Goal: Transaction & Acquisition: Book appointment/travel/reservation

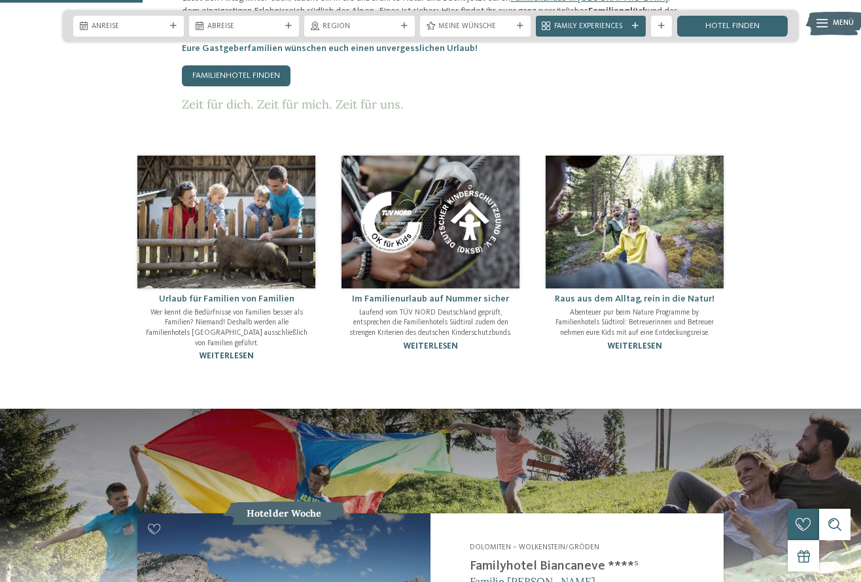
scroll to position [784, 0]
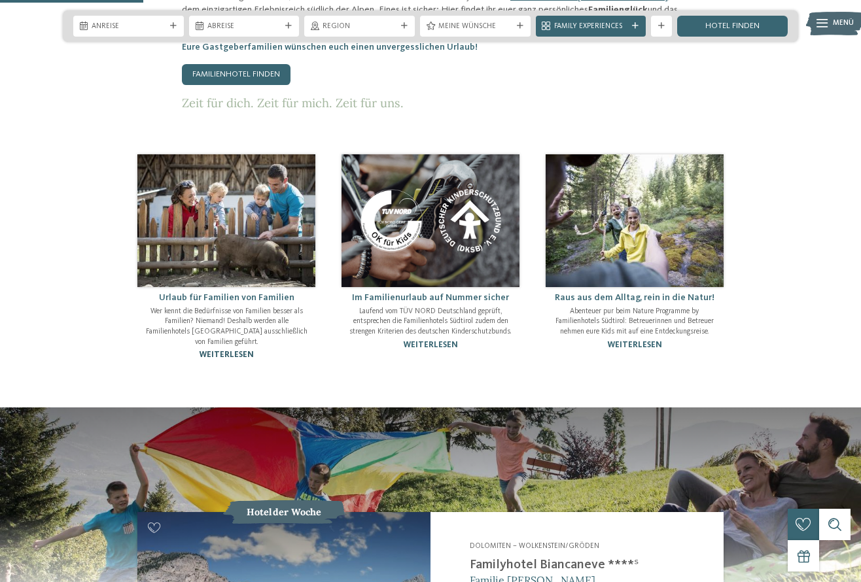
click at [237, 351] on link "weiterlesen" at bounding box center [226, 355] width 55 height 9
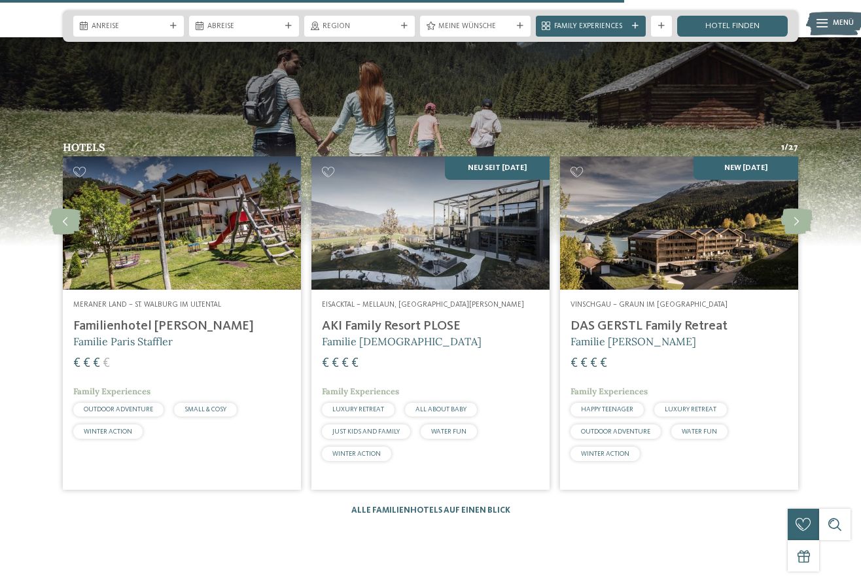
scroll to position [1327, 0]
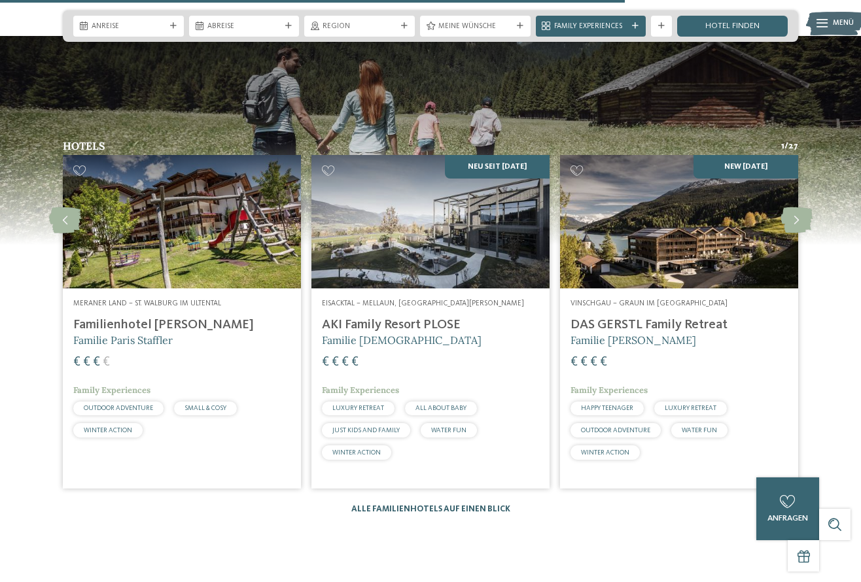
click at [414, 505] on link "Alle Familienhotels auf einen Blick" at bounding box center [430, 509] width 159 height 9
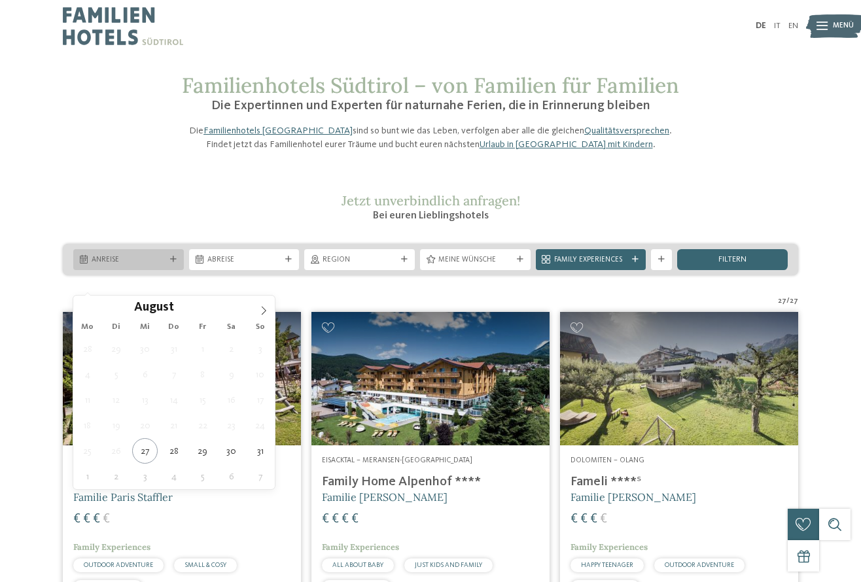
click at [153, 266] on span "Anreise" at bounding box center [129, 260] width 74 height 10
type div "31.08.2025"
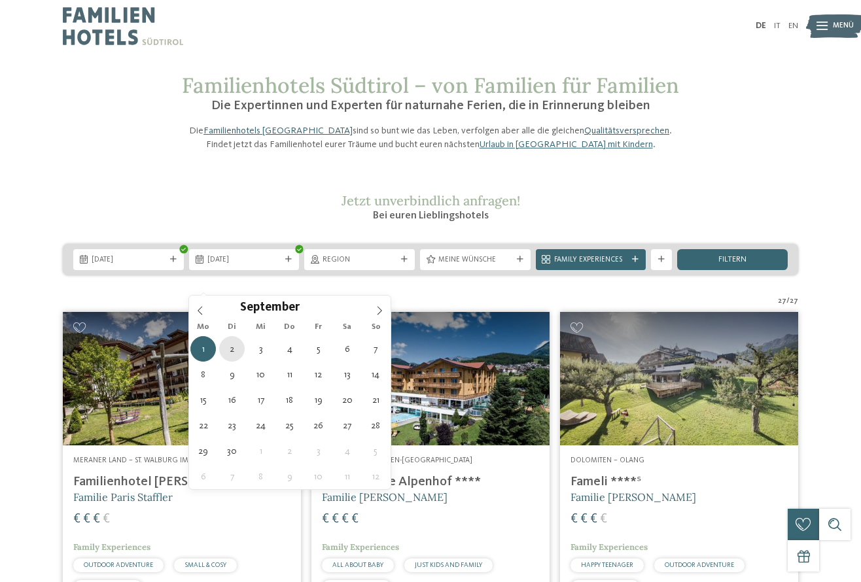
type div "02.09.2025"
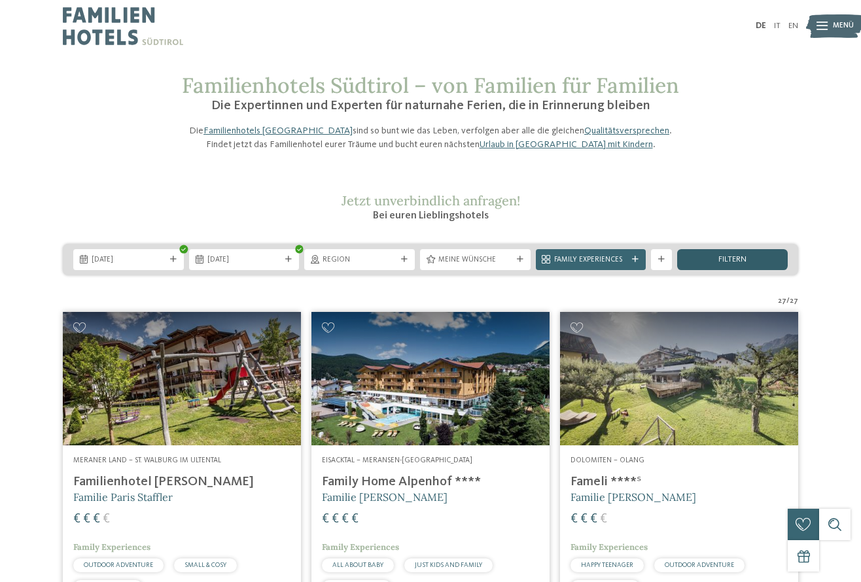
click at [734, 264] on span "filtern" at bounding box center [732, 260] width 28 height 9
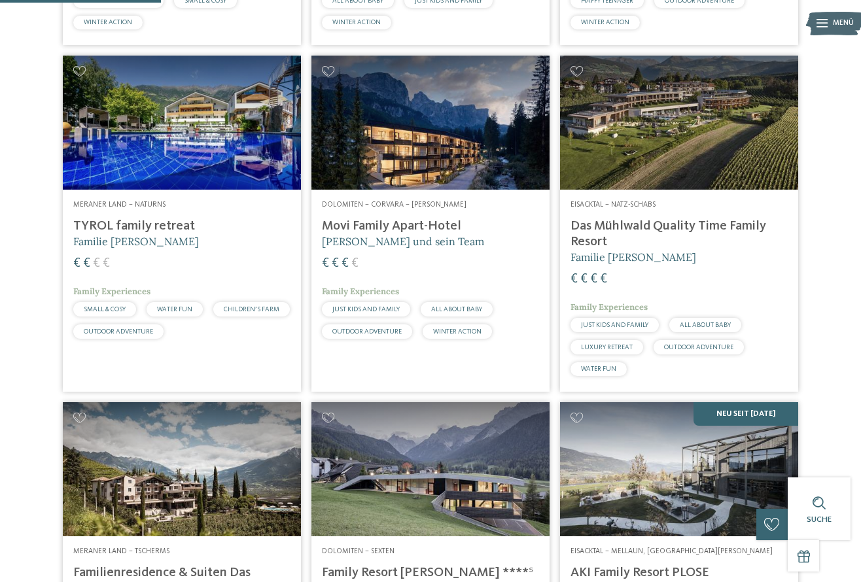
scroll to position [631, 0]
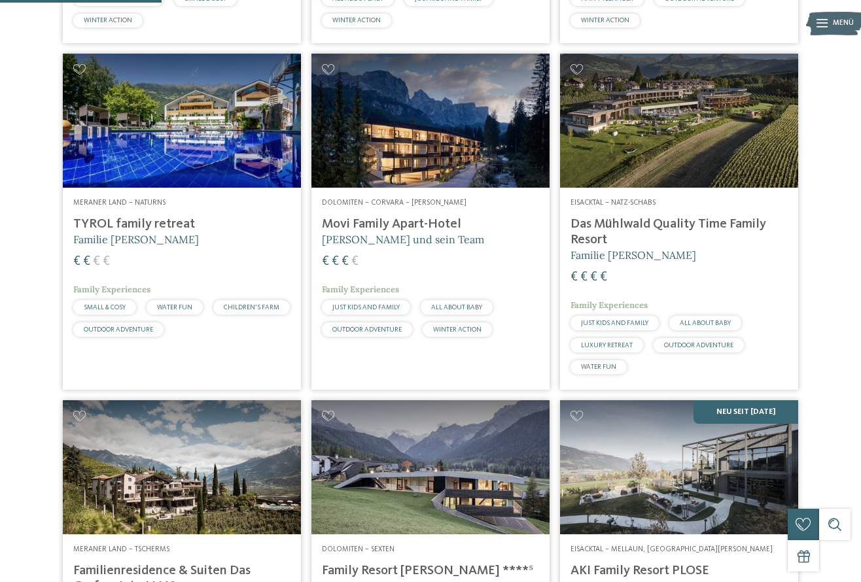
click at [724, 158] on img at bounding box center [679, 121] width 238 height 134
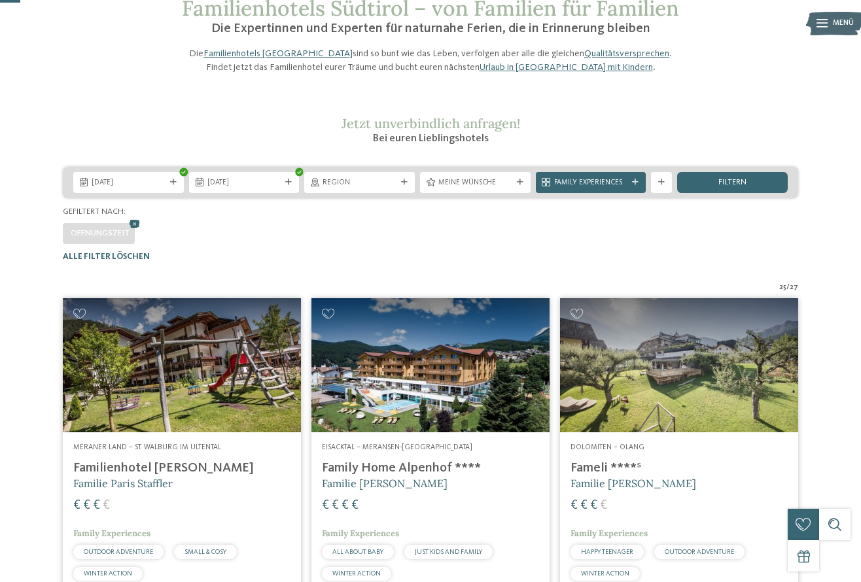
scroll to position [77, 0]
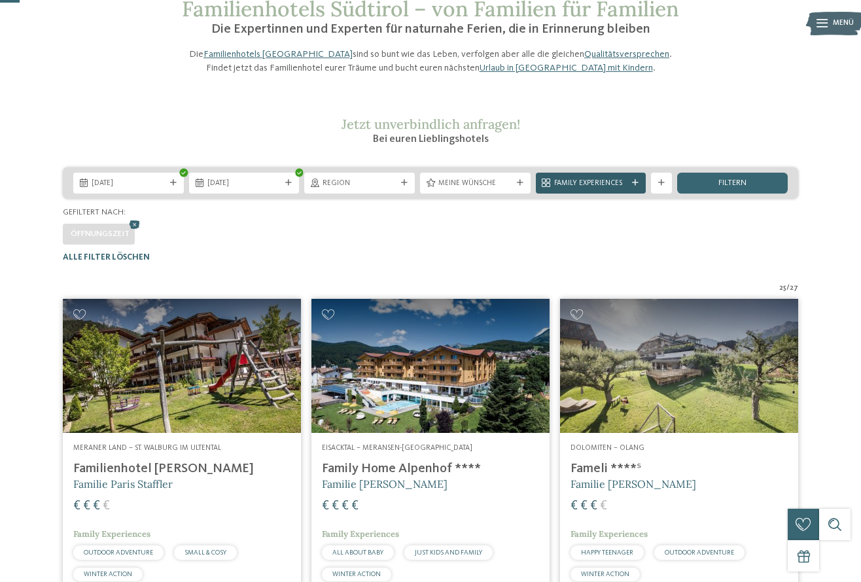
click at [638, 186] on icon at bounding box center [635, 183] width 7 height 7
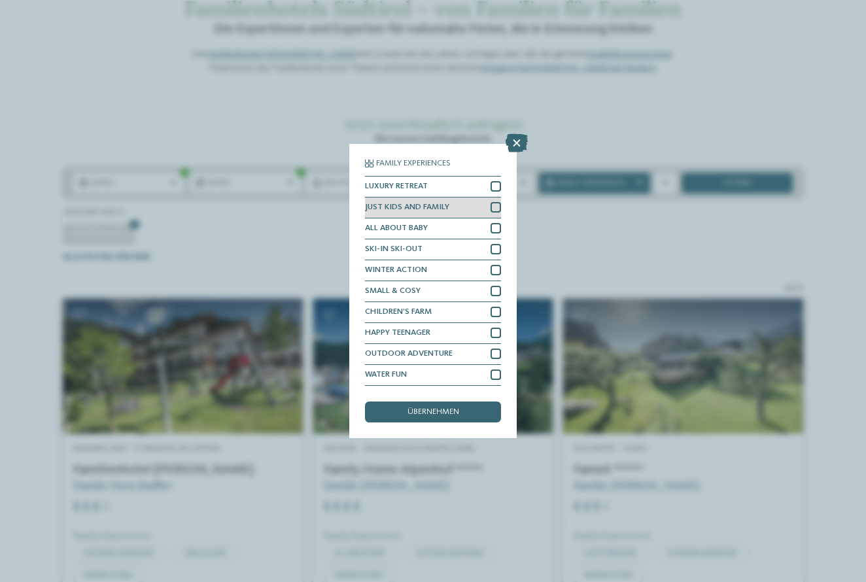
click at [496, 202] on div at bounding box center [496, 207] width 10 height 10
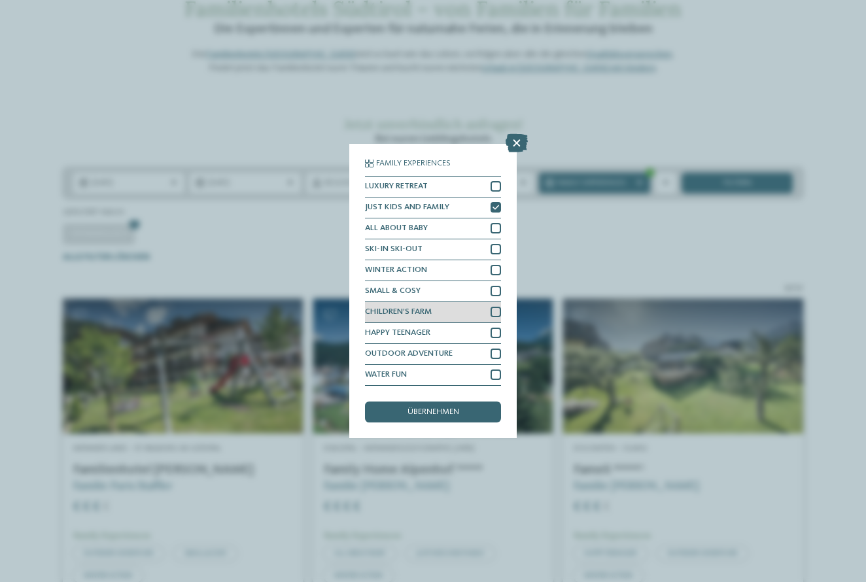
click at [498, 307] on div at bounding box center [496, 312] width 10 height 10
click at [497, 349] on div at bounding box center [496, 354] width 10 height 10
click at [495, 370] on div at bounding box center [496, 375] width 10 height 10
click at [465, 402] on div "übernehmen" at bounding box center [433, 412] width 136 height 21
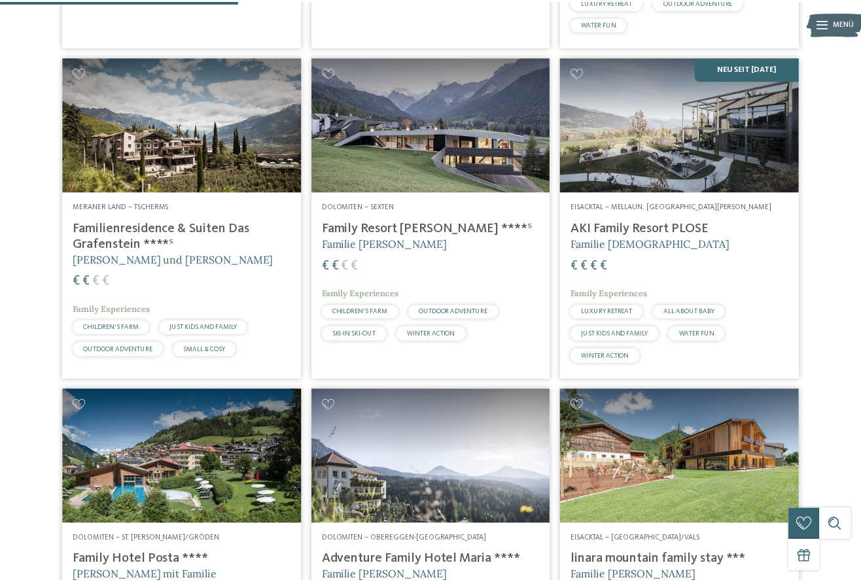
scroll to position [1031, 0]
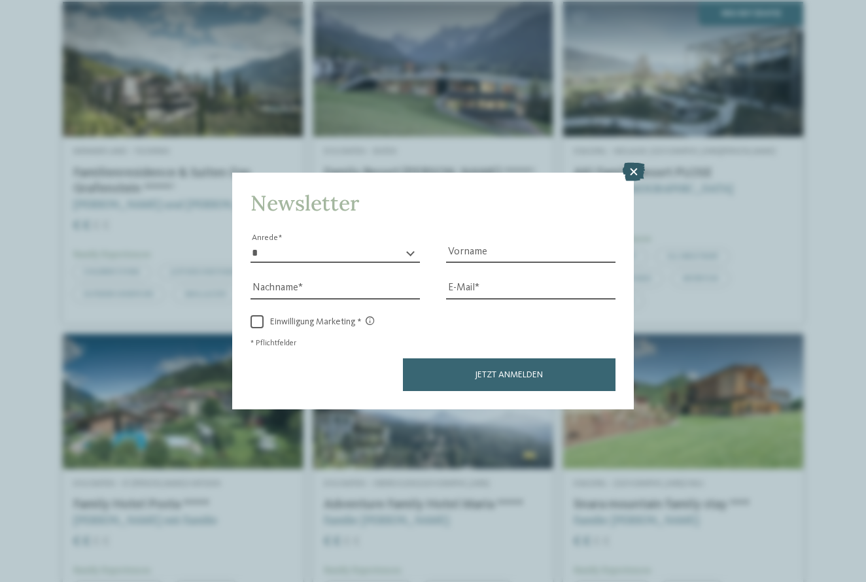
click at [634, 163] on icon at bounding box center [634, 172] width 22 height 18
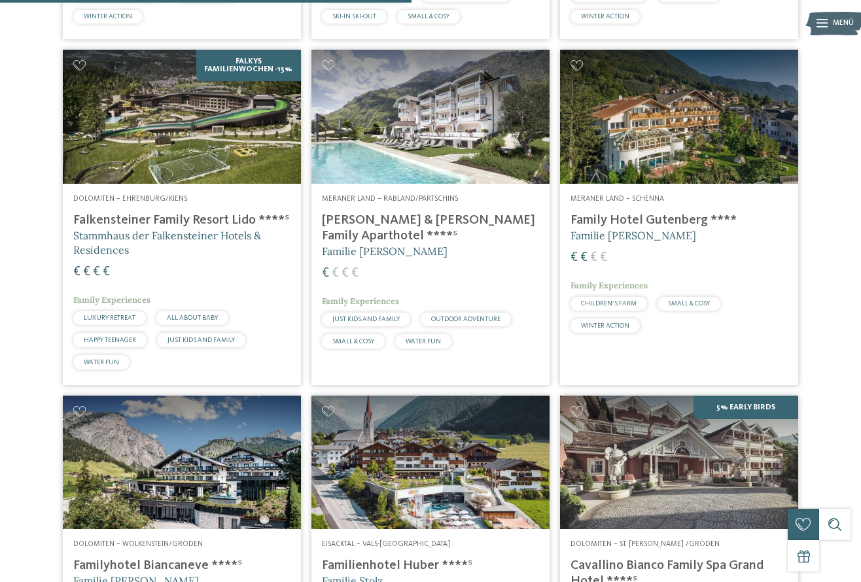
scroll to position [1622, 0]
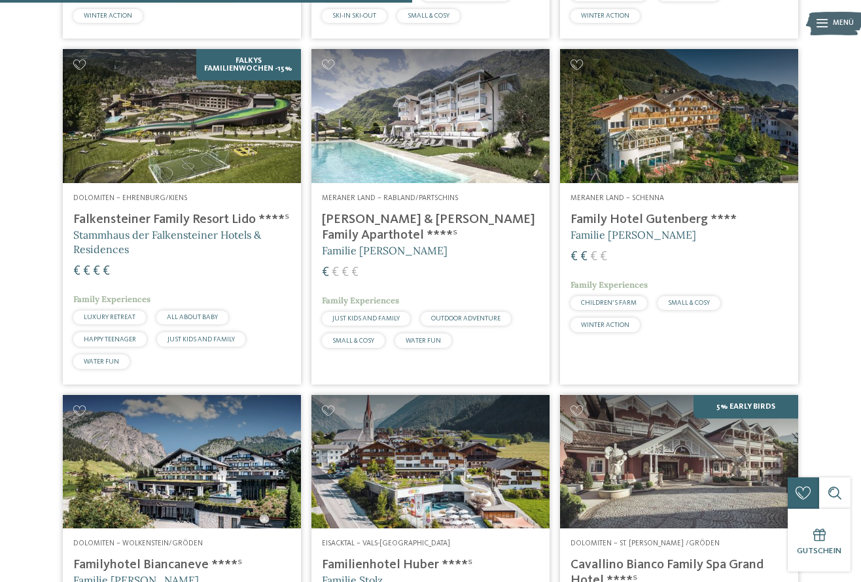
click at [234, 143] on img at bounding box center [182, 116] width 238 height 134
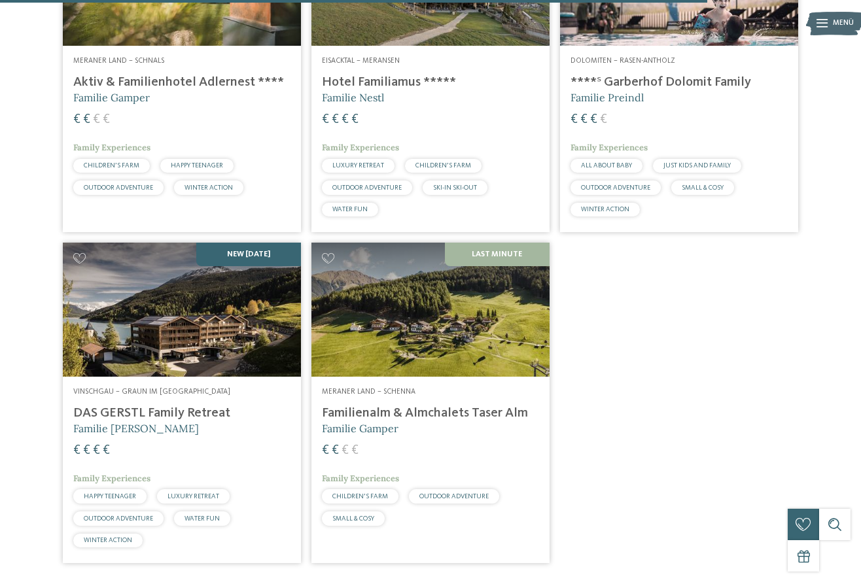
scroll to position [2784, 0]
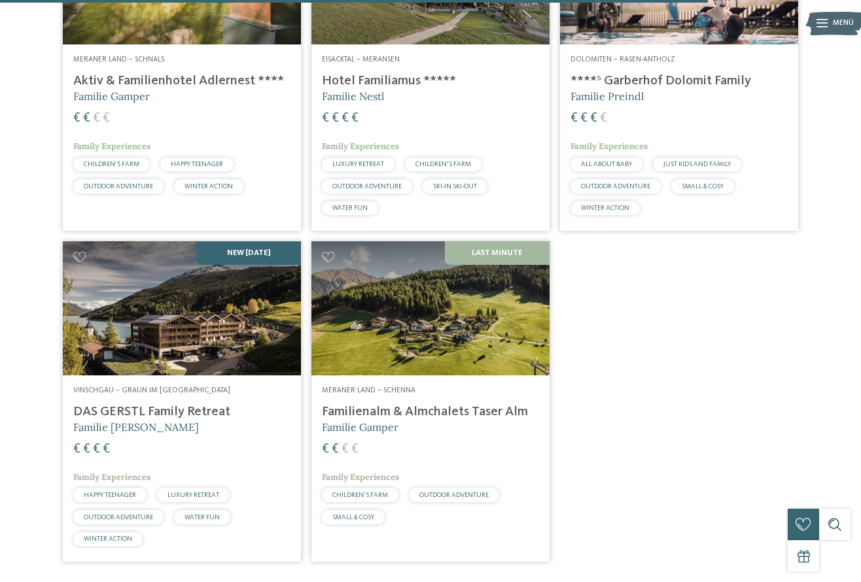
click at [196, 357] on img at bounding box center [182, 308] width 238 height 134
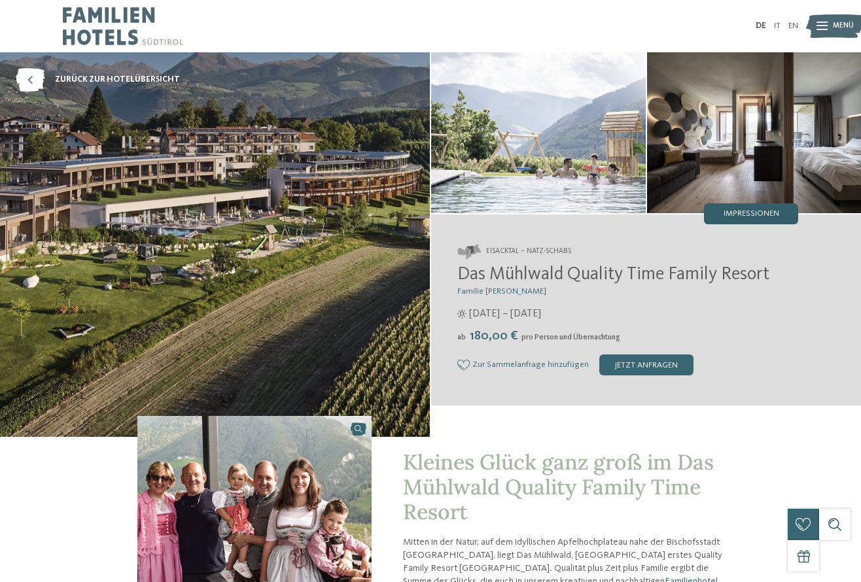
click at [767, 215] on span "Impressionen" at bounding box center [752, 214] width 56 height 9
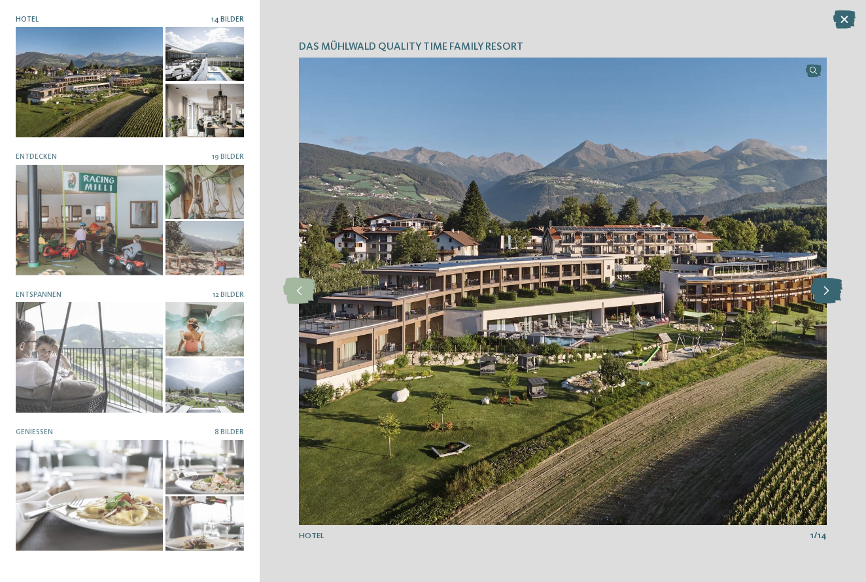
click at [824, 289] on icon at bounding box center [827, 291] width 32 height 26
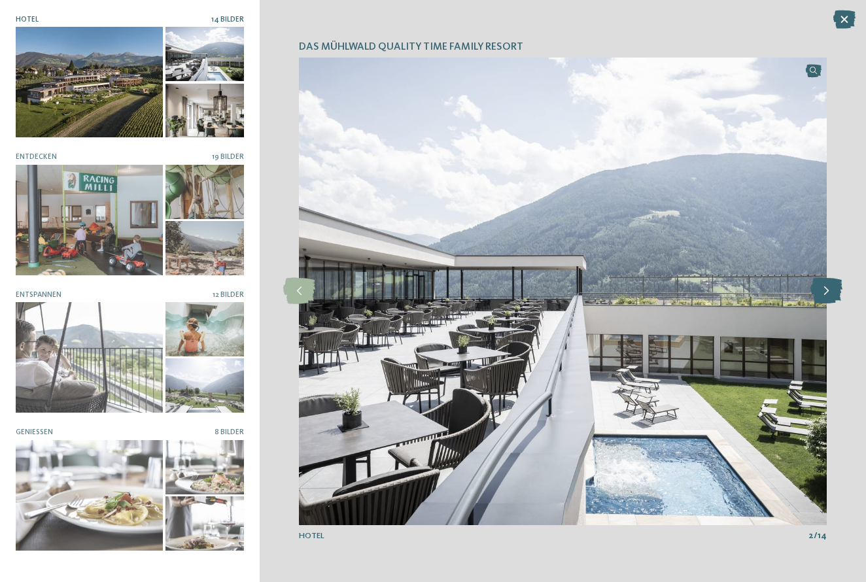
click at [824, 289] on icon at bounding box center [827, 291] width 32 height 26
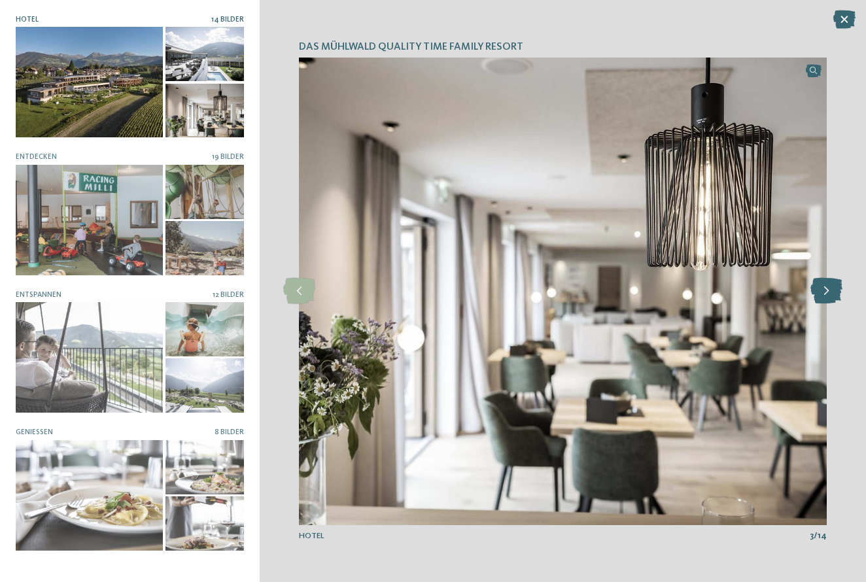
click at [824, 289] on icon at bounding box center [827, 291] width 32 height 26
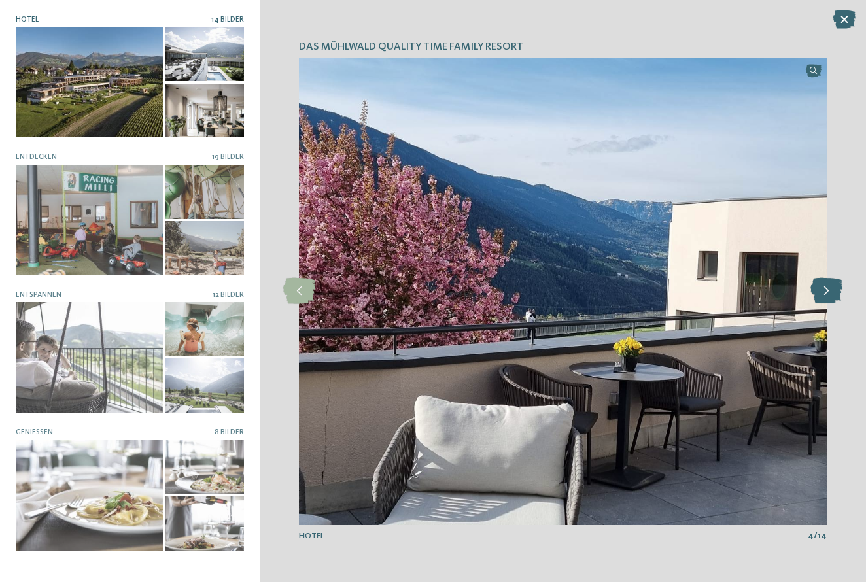
click at [824, 289] on icon at bounding box center [827, 291] width 32 height 26
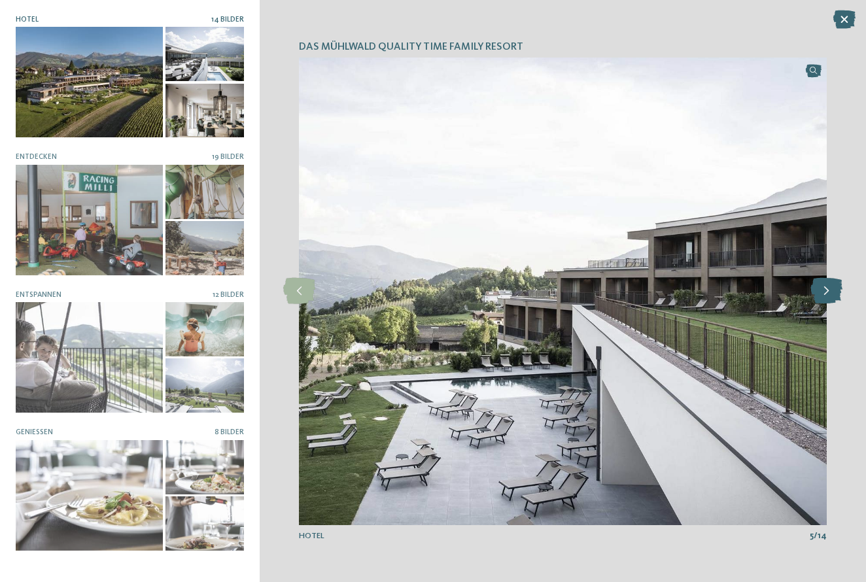
click at [824, 289] on icon at bounding box center [827, 291] width 32 height 26
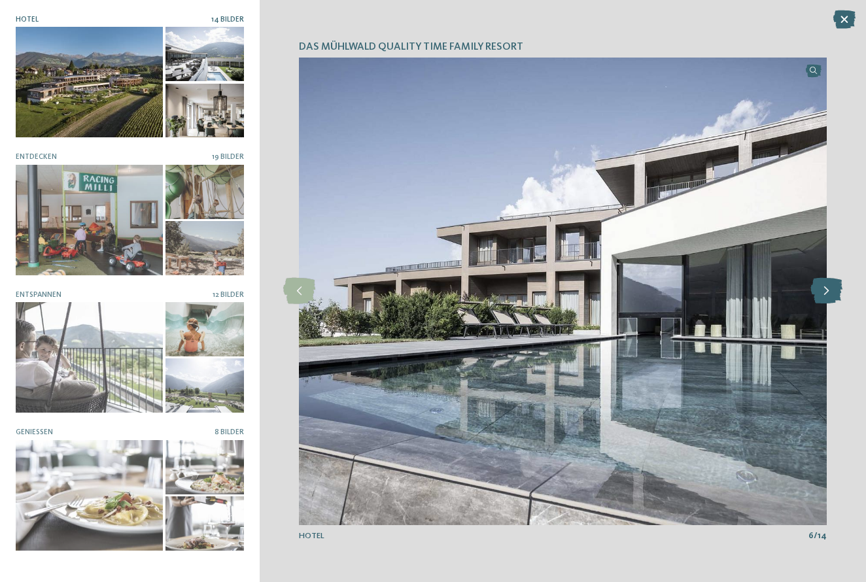
click at [824, 289] on icon at bounding box center [827, 291] width 32 height 26
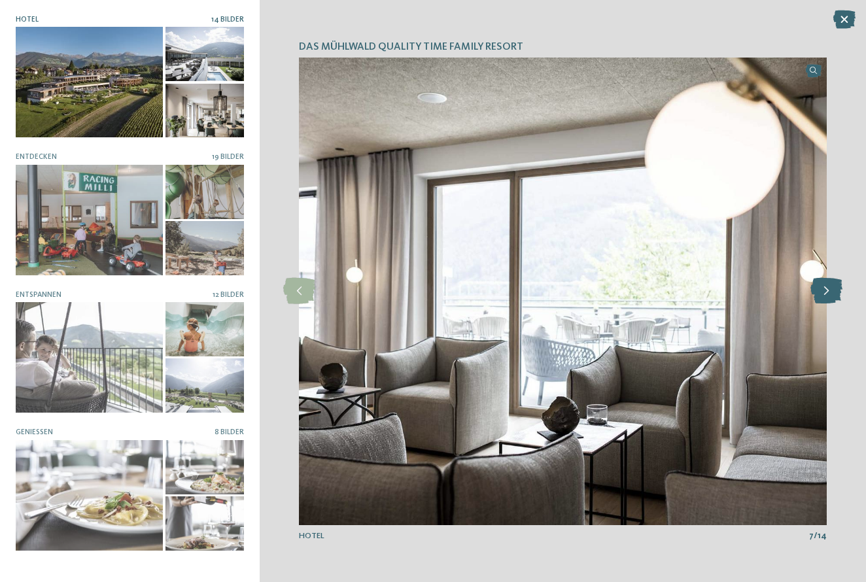
click at [824, 289] on icon at bounding box center [827, 291] width 32 height 26
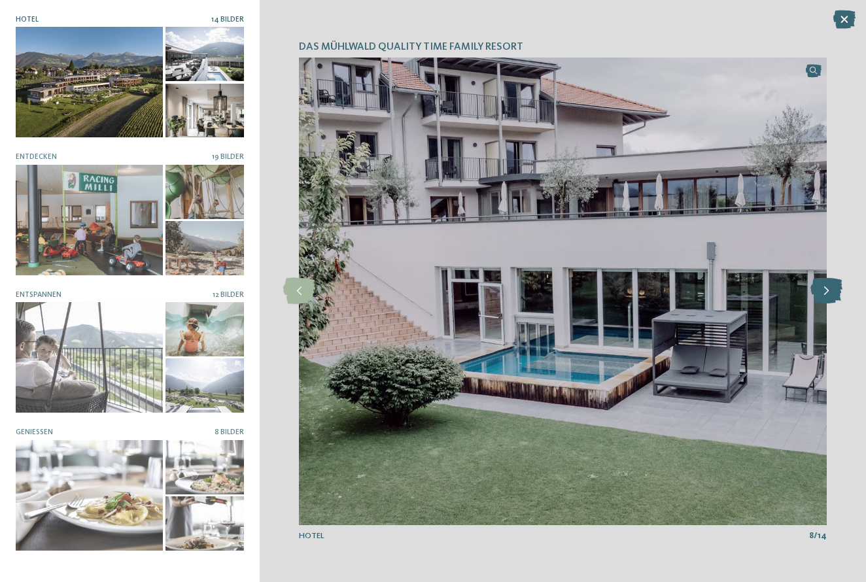
click at [824, 289] on icon at bounding box center [827, 291] width 32 height 26
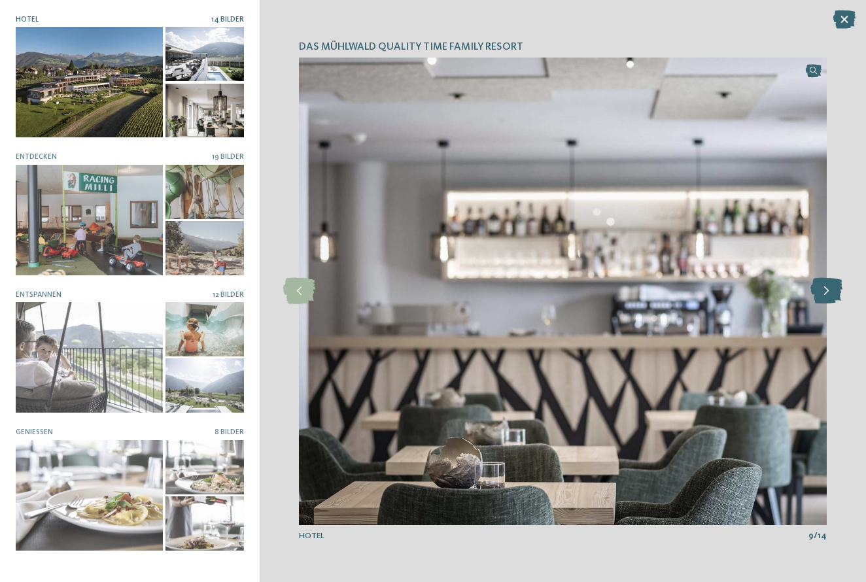
click at [824, 289] on icon at bounding box center [827, 291] width 32 height 26
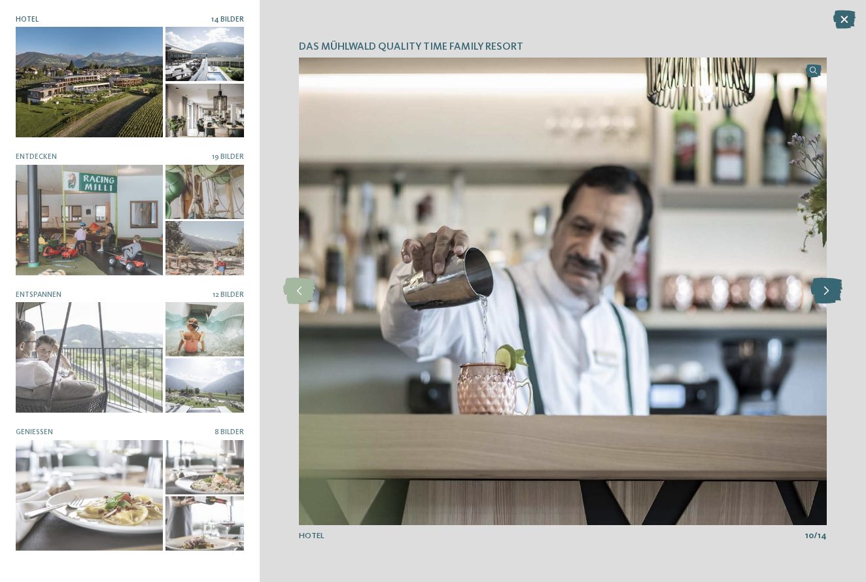
click at [824, 289] on icon at bounding box center [827, 291] width 32 height 26
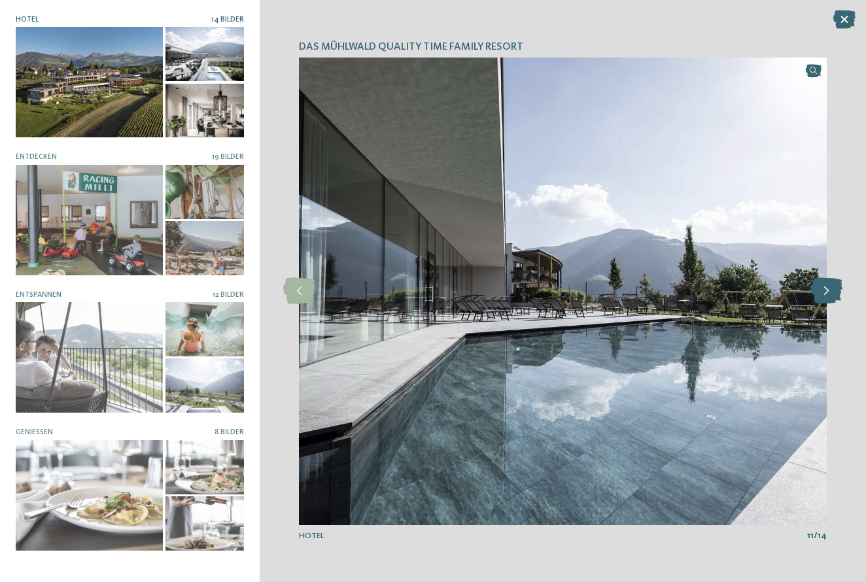
click at [824, 289] on icon at bounding box center [827, 291] width 32 height 26
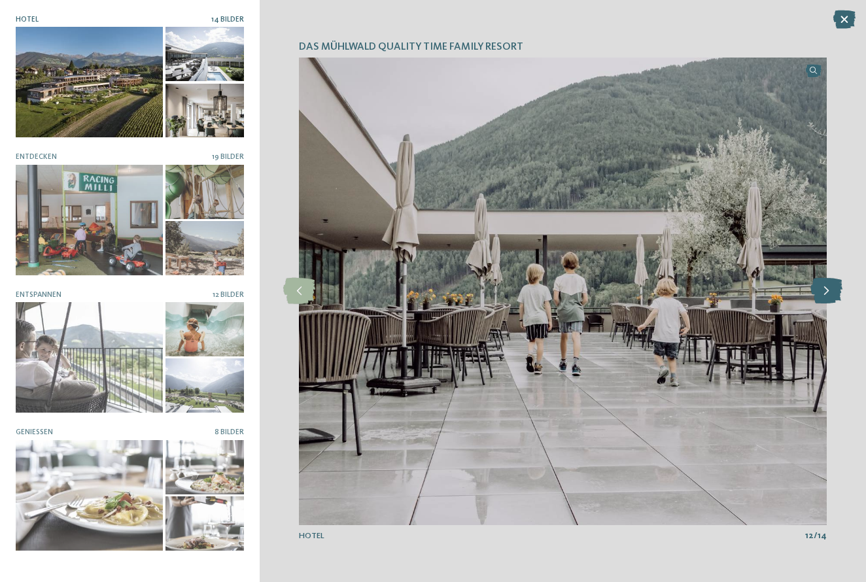
click at [824, 289] on icon at bounding box center [827, 291] width 32 height 26
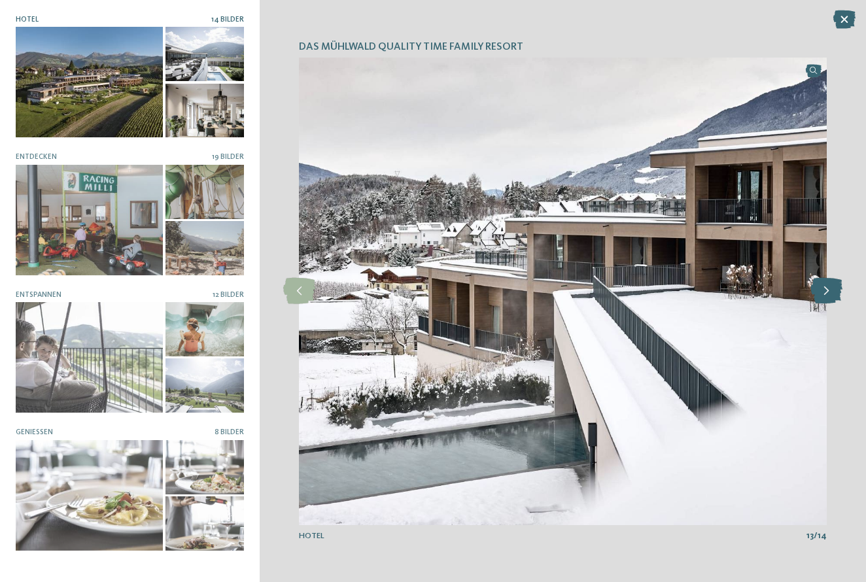
click at [824, 289] on icon at bounding box center [827, 291] width 32 height 26
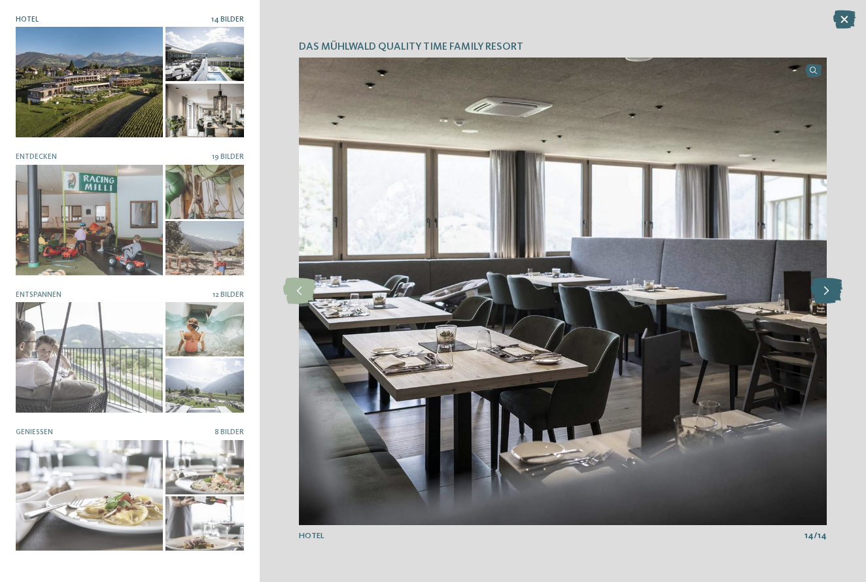
click at [824, 289] on icon at bounding box center [827, 291] width 32 height 26
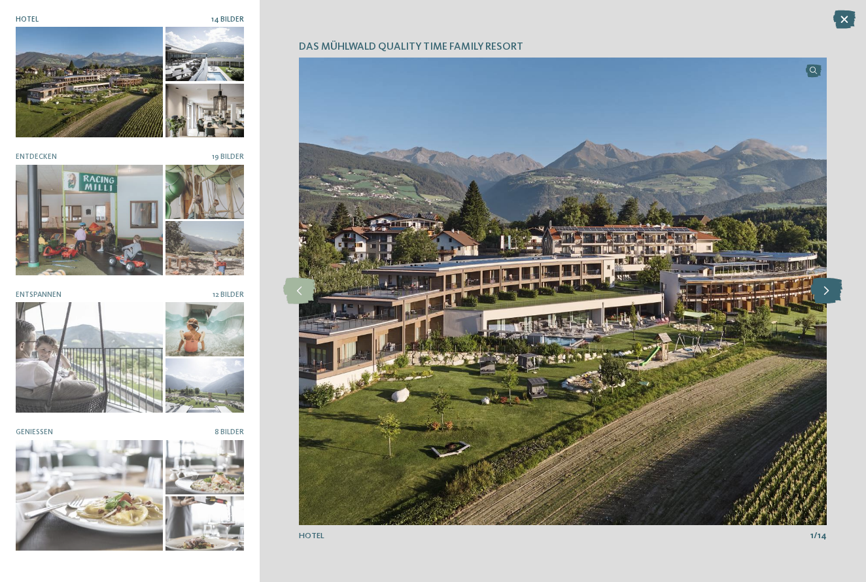
click at [824, 289] on icon at bounding box center [827, 291] width 32 height 26
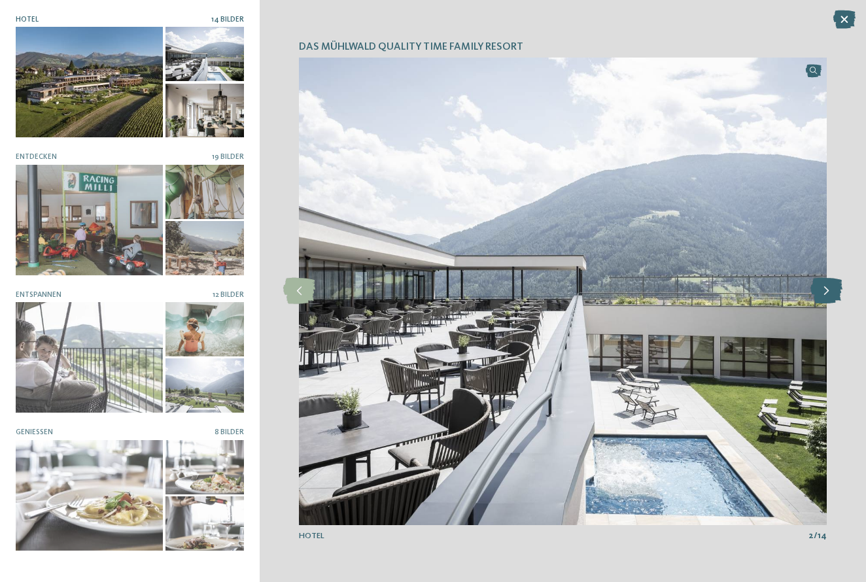
click at [824, 289] on icon at bounding box center [827, 291] width 32 height 26
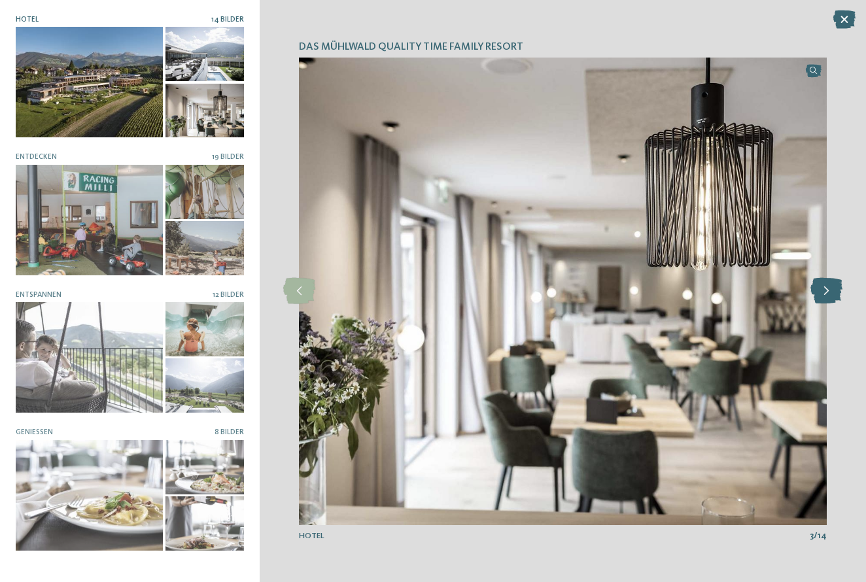
click at [824, 289] on icon at bounding box center [827, 291] width 32 height 26
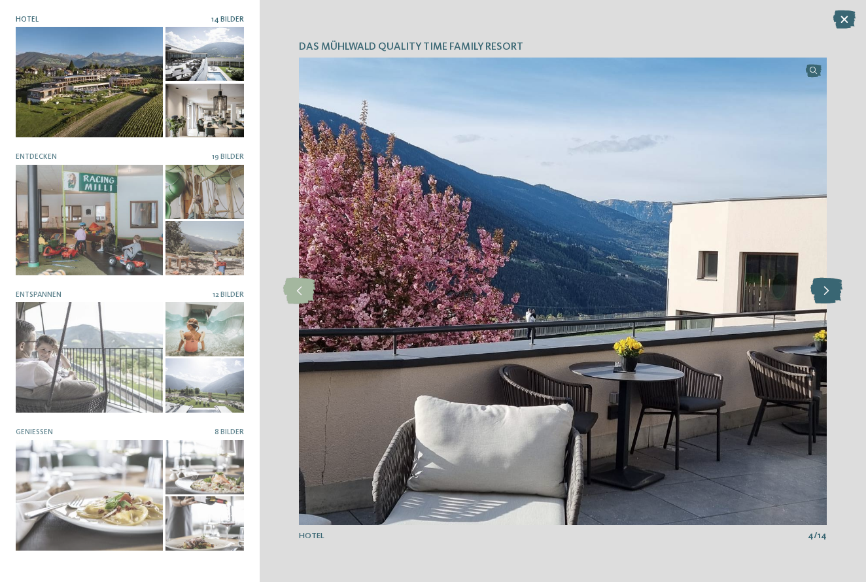
click at [824, 289] on icon at bounding box center [827, 291] width 32 height 26
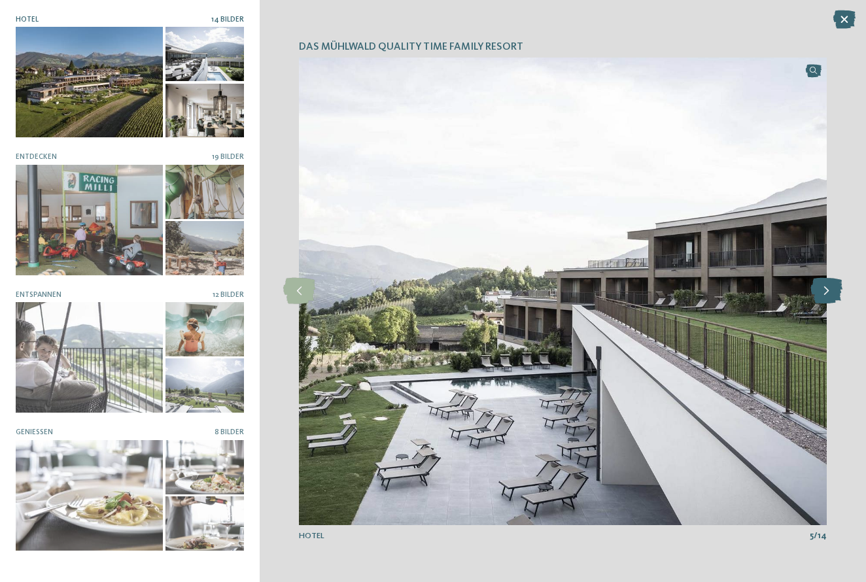
click at [824, 289] on icon at bounding box center [827, 291] width 32 height 26
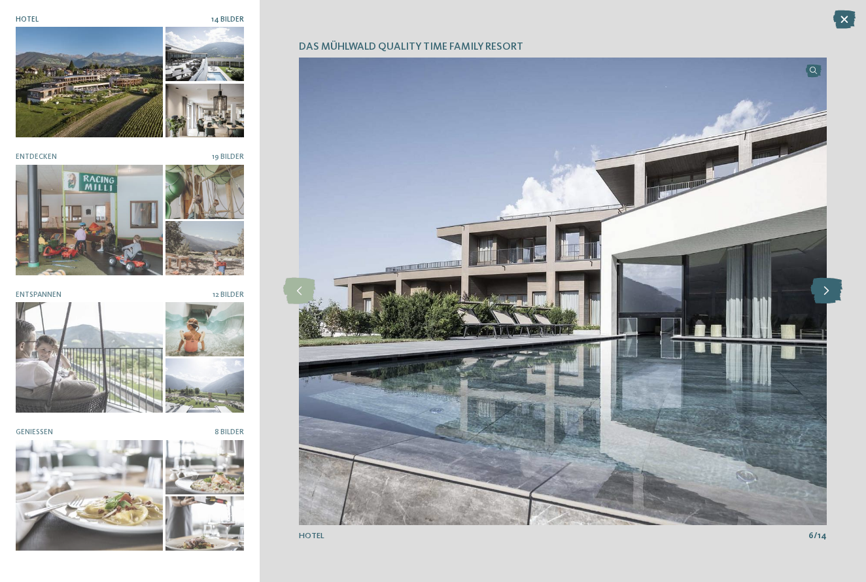
click at [824, 289] on icon at bounding box center [827, 291] width 32 height 26
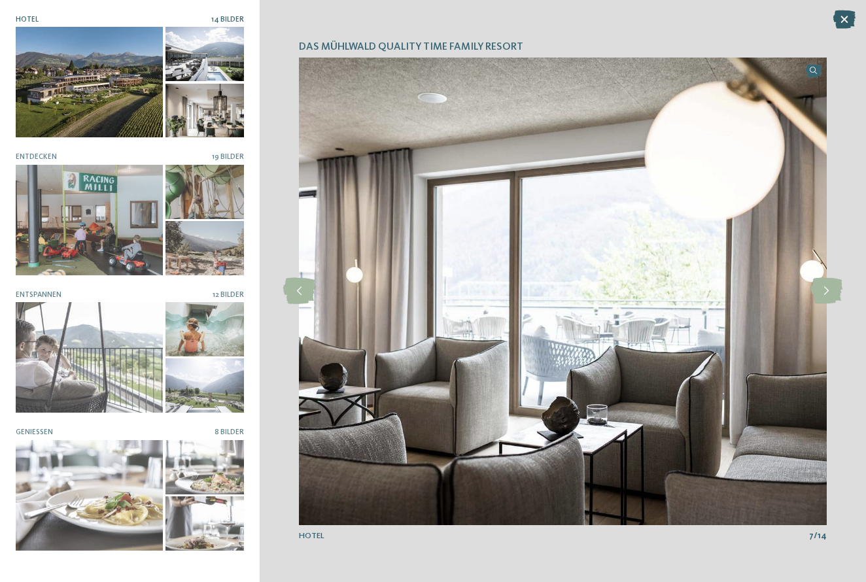
click at [847, 22] on icon at bounding box center [844, 19] width 22 height 18
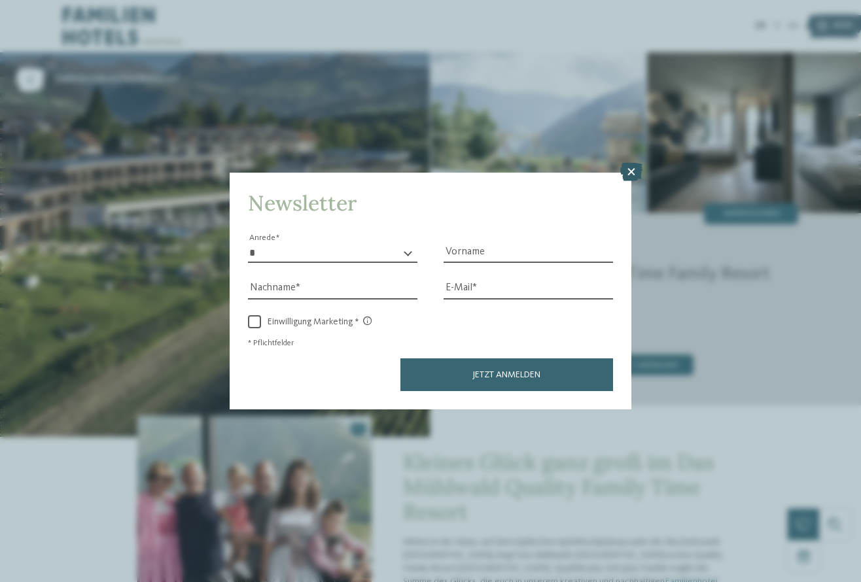
click at [632, 163] on icon at bounding box center [631, 172] width 22 height 18
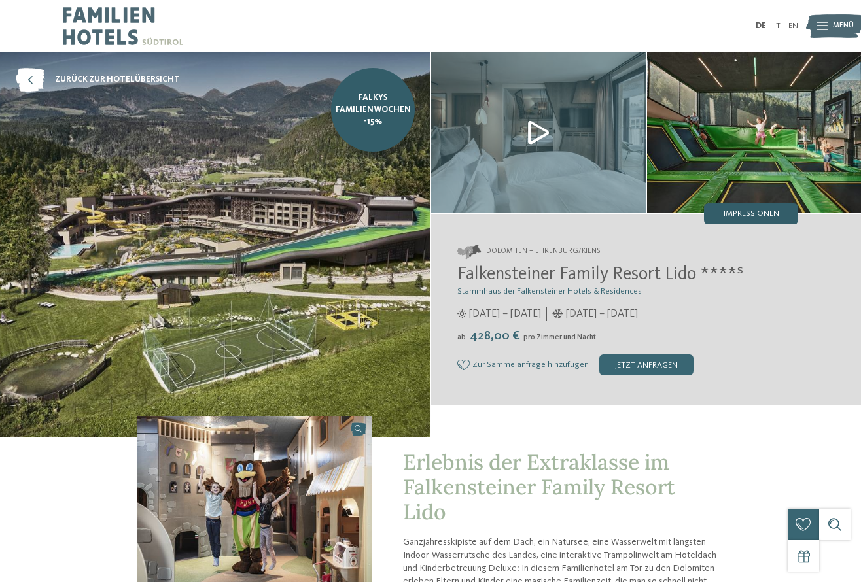
click at [763, 211] on span "Impressionen" at bounding box center [752, 214] width 56 height 9
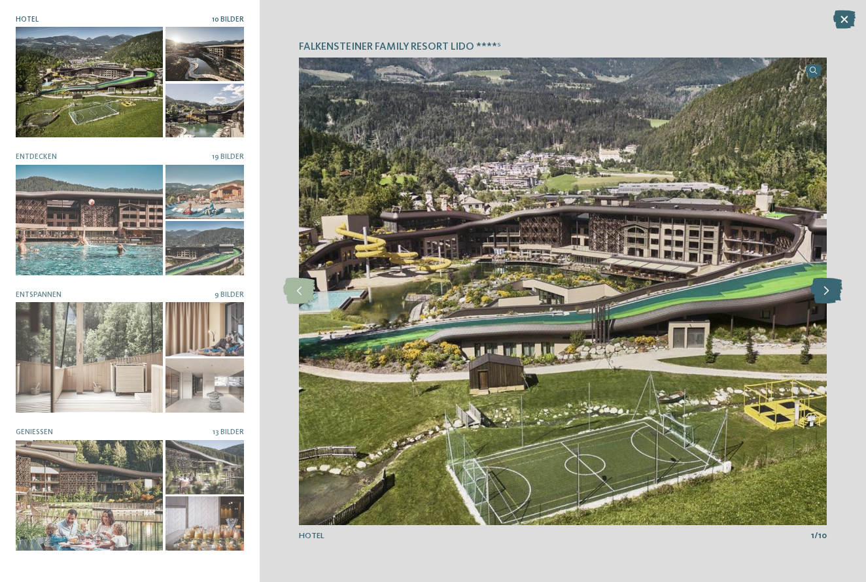
click at [824, 297] on icon at bounding box center [827, 291] width 32 height 26
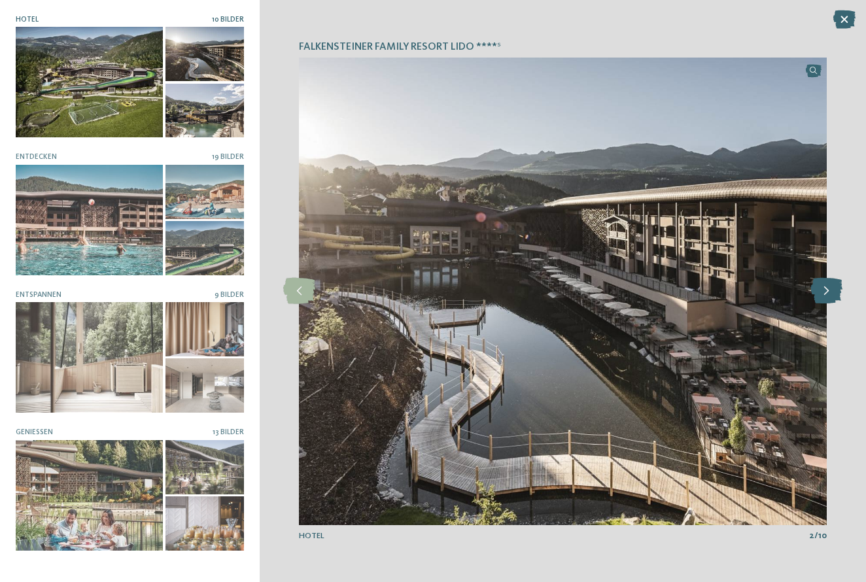
click at [824, 297] on icon at bounding box center [827, 291] width 32 height 26
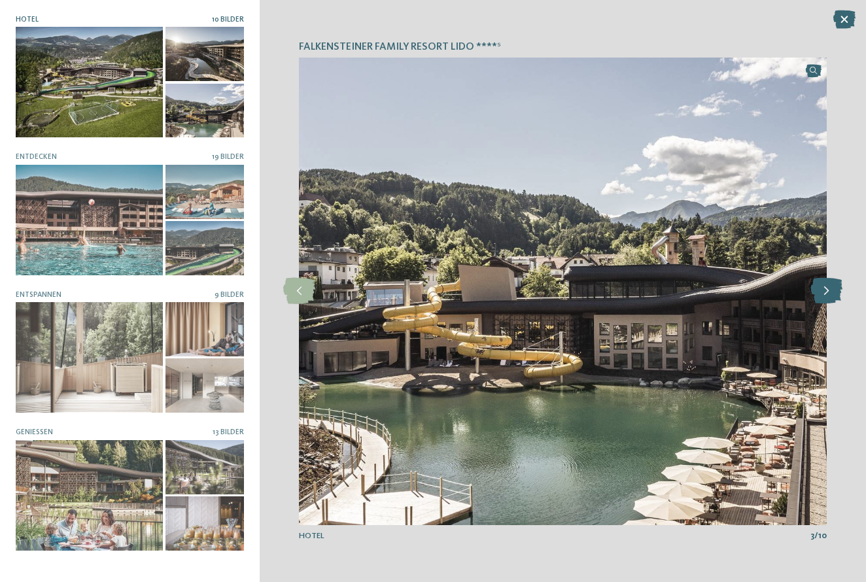
click at [824, 297] on icon at bounding box center [827, 291] width 32 height 26
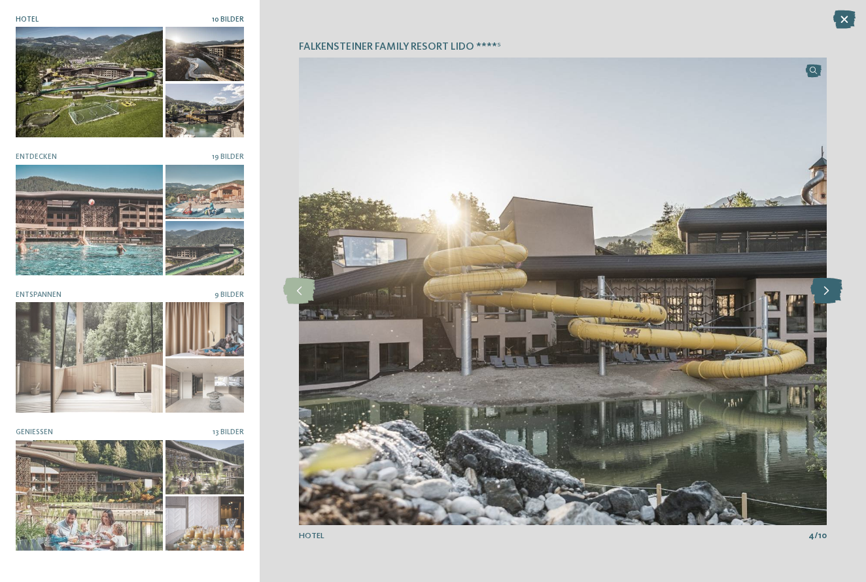
click at [824, 297] on icon at bounding box center [827, 291] width 32 height 26
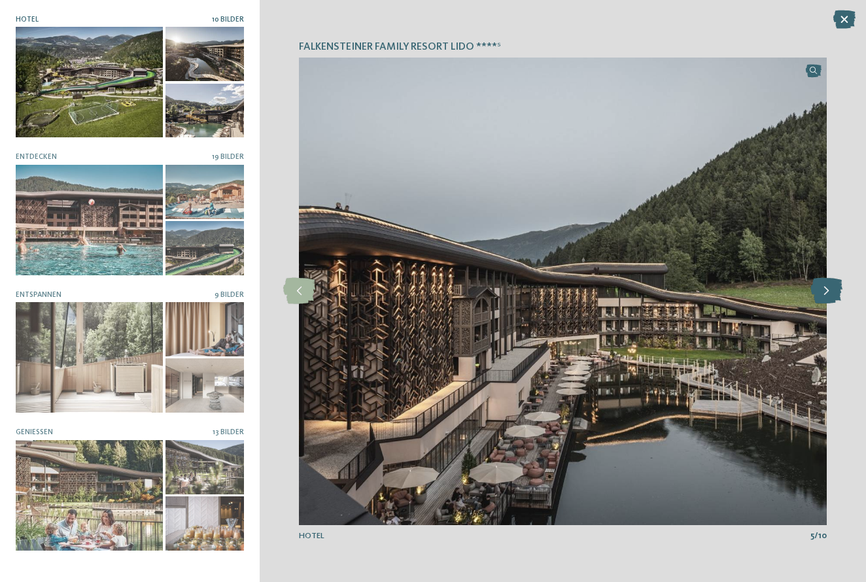
click at [824, 297] on icon at bounding box center [827, 291] width 32 height 26
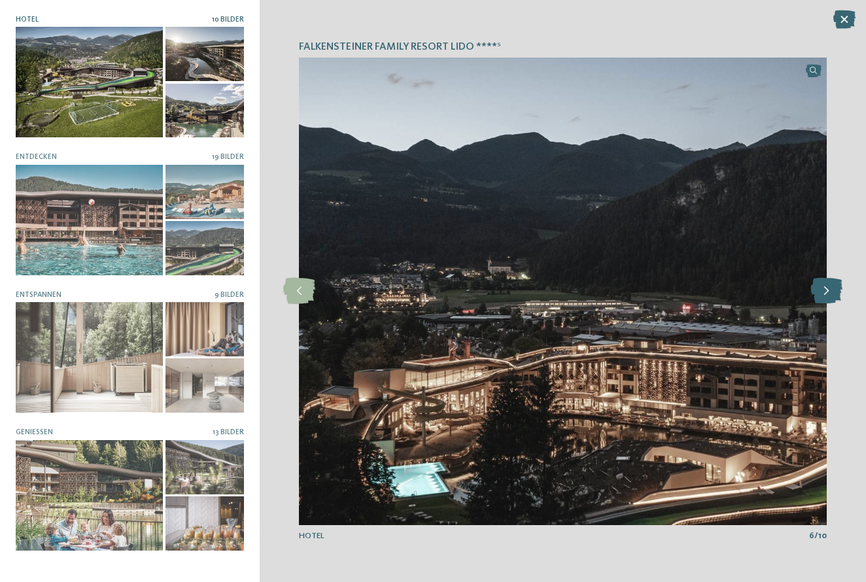
click at [824, 297] on icon at bounding box center [827, 291] width 32 height 26
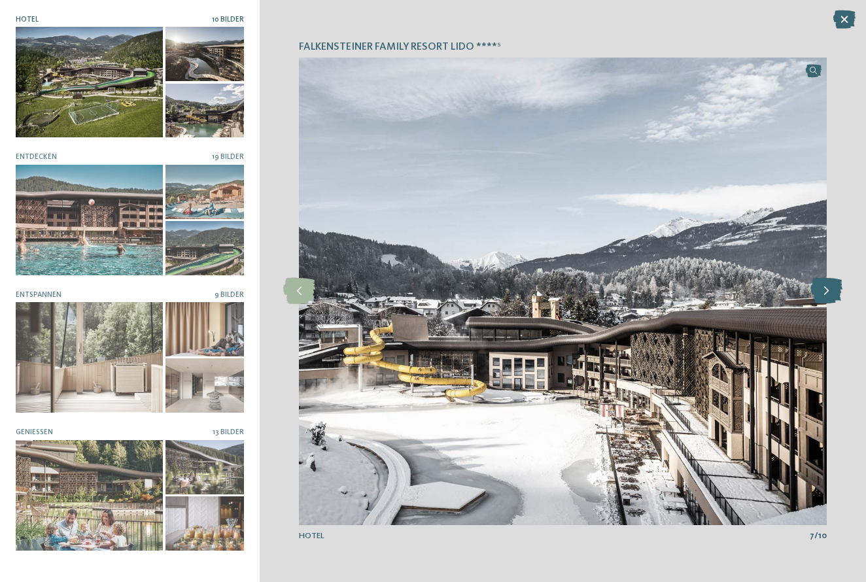
click at [824, 297] on icon at bounding box center [827, 291] width 32 height 26
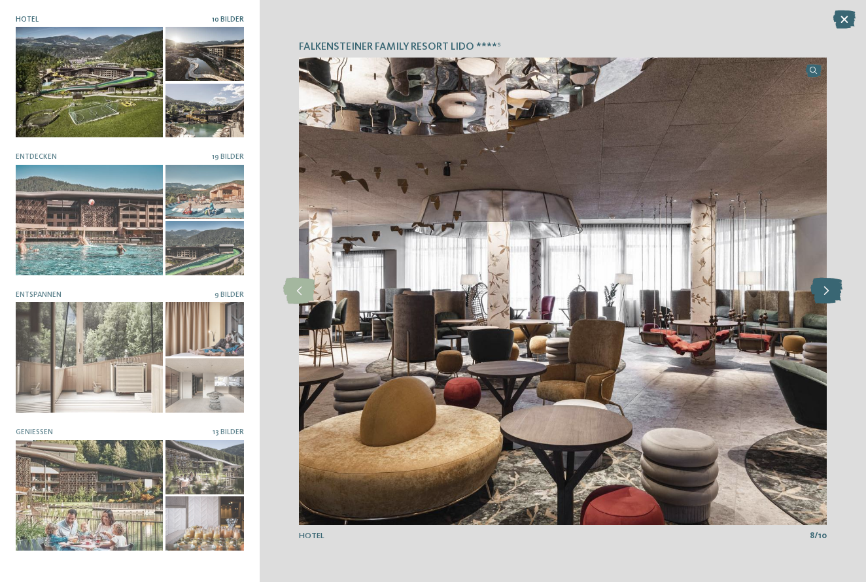
click at [824, 297] on icon at bounding box center [827, 291] width 32 height 26
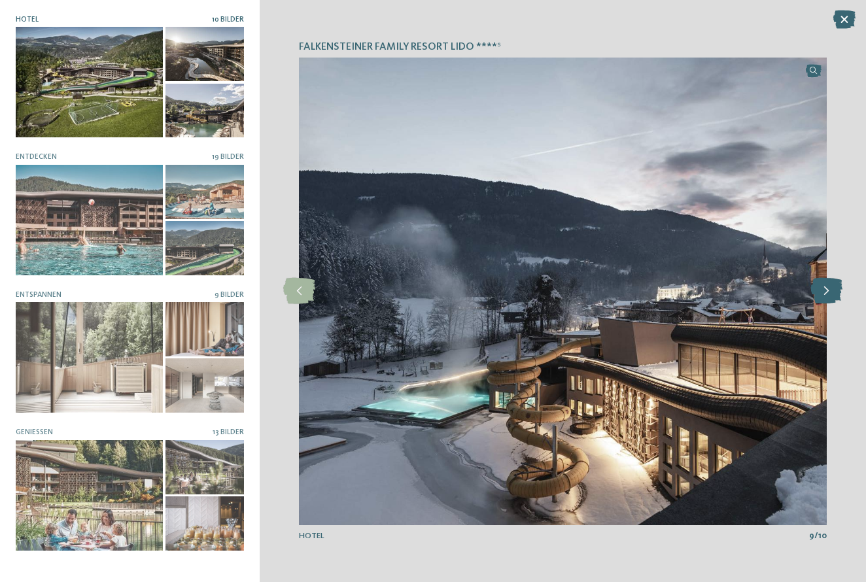
click at [824, 297] on icon at bounding box center [827, 291] width 32 height 26
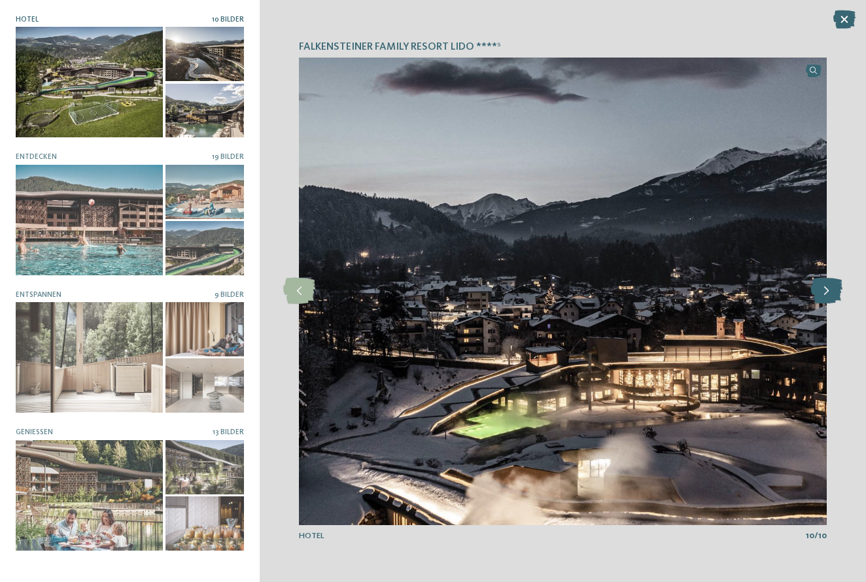
click at [824, 297] on icon at bounding box center [827, 291] width 32 height 26
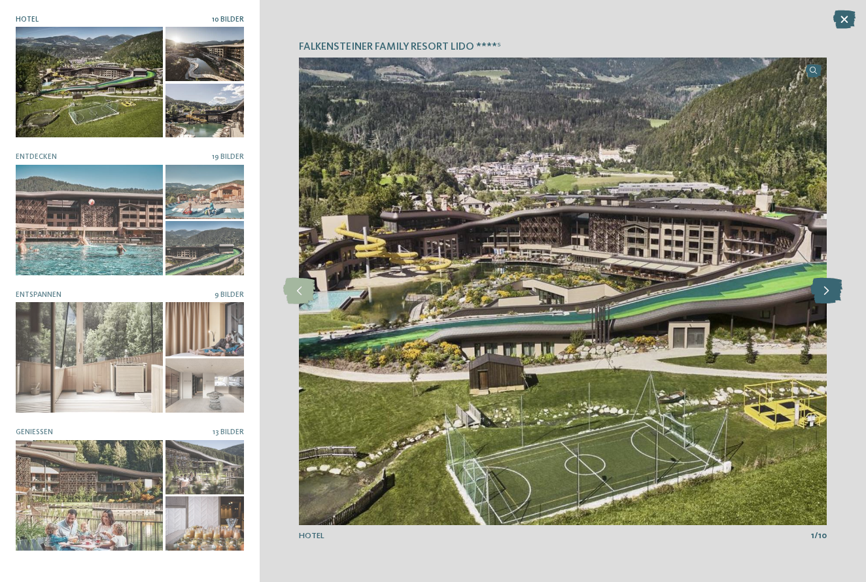
click at [824, 297] on icon at bounding box center [827, 291] width 32 height 26
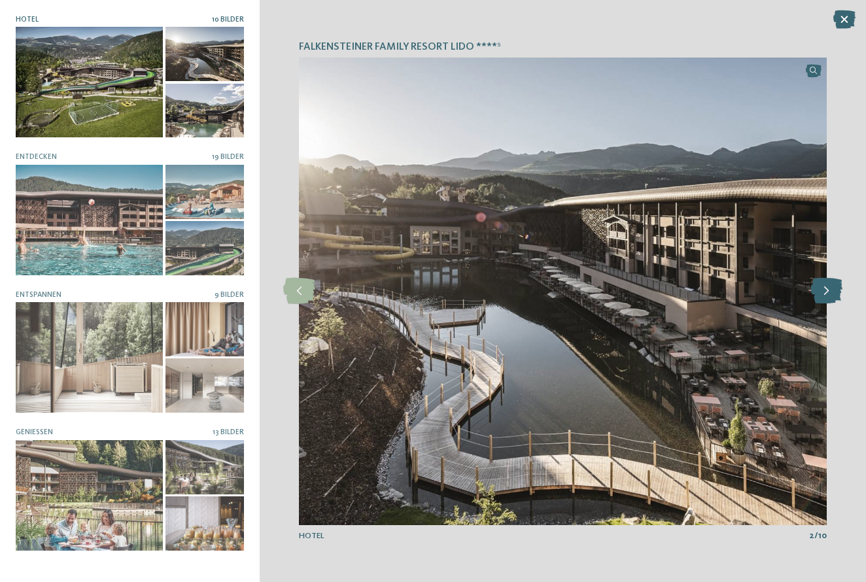
click at [824, 297] on icon at bounding box center [827, 291] width 32 height 26
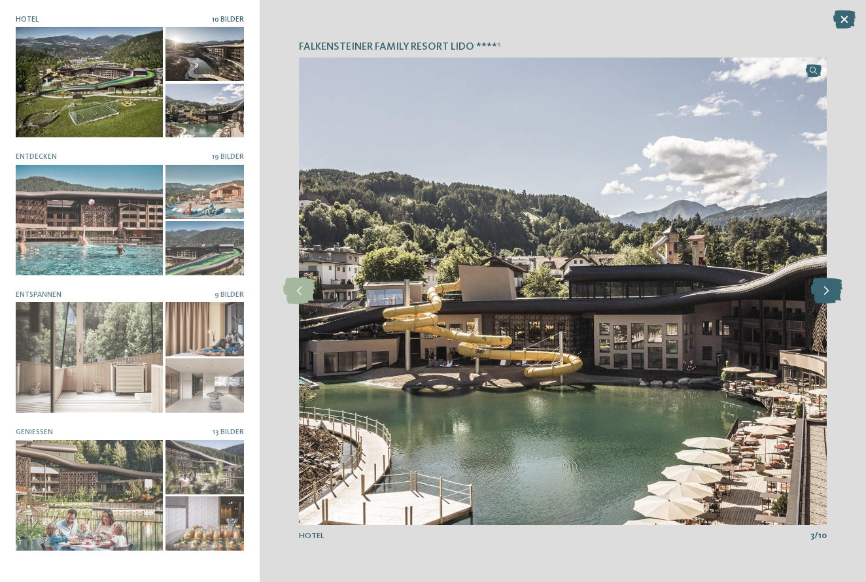
click at [824, 297] on icon at bounding box center [827, 291] width 32 height 26
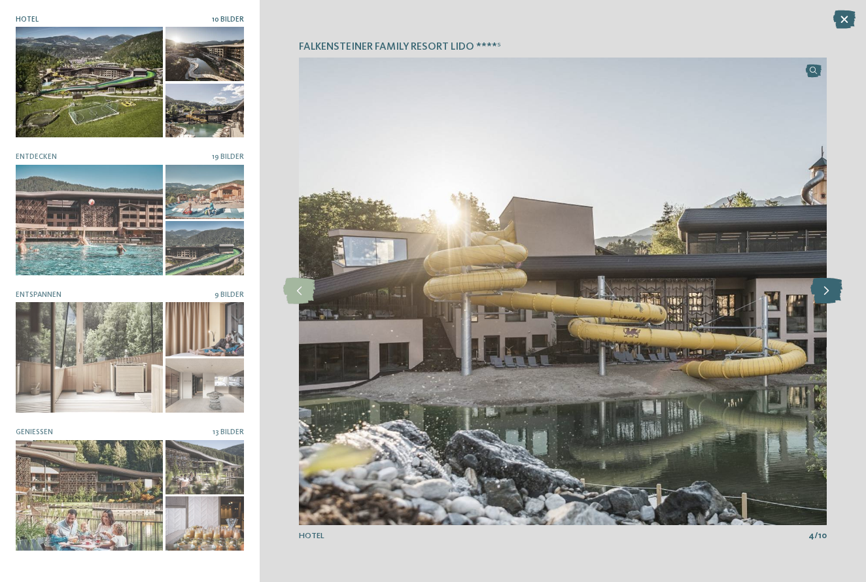
click at [824, 297] on icon at bounding box center [827, 291] width 32 height 26
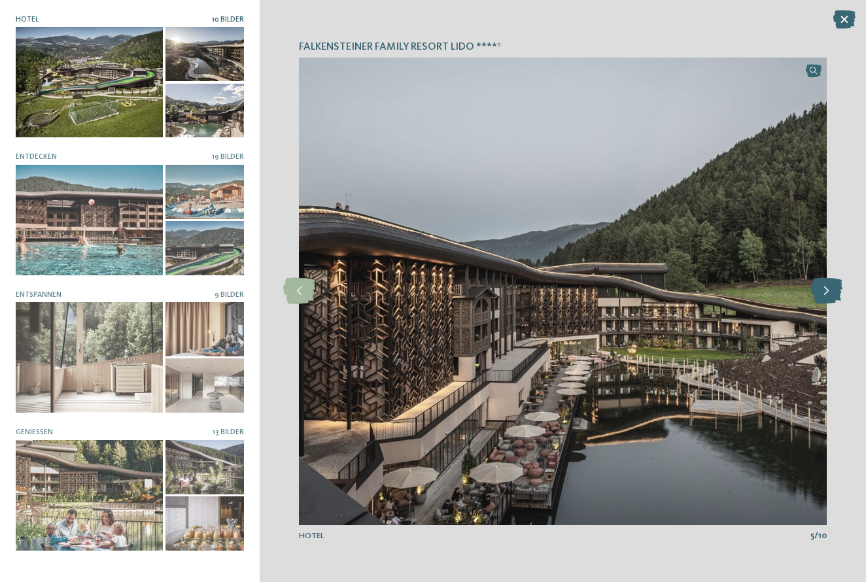
click at [824, 297] on icon at bounding box center [827, 291] width 32 height 26
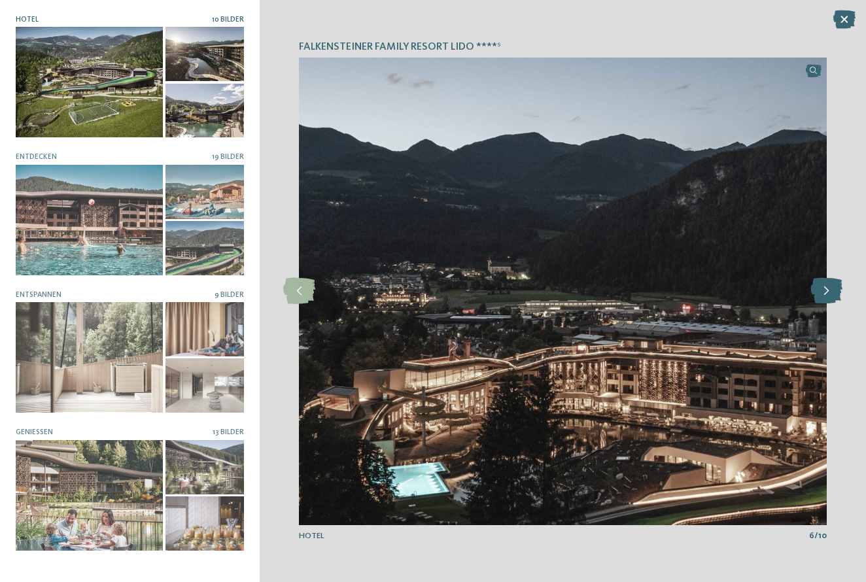
click at [824, 297] on icon at bounding box center [827, 291] width 32 height 26
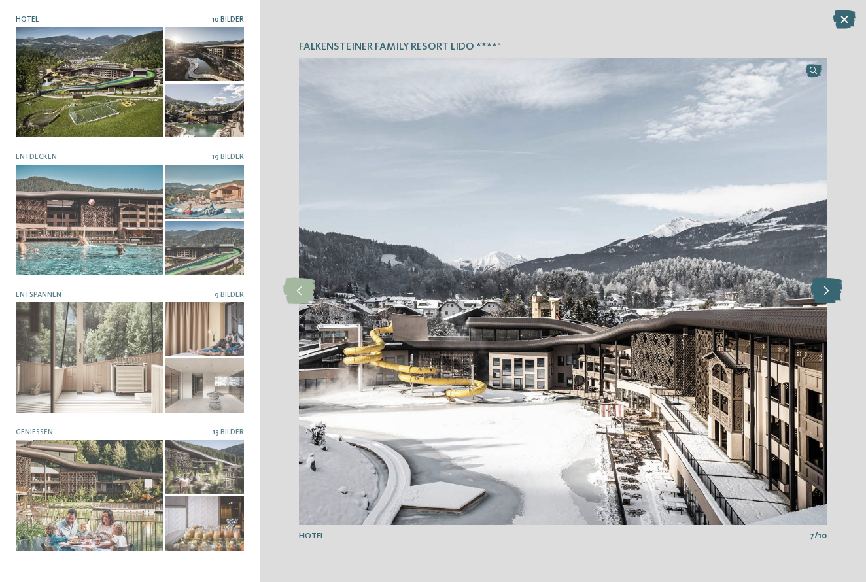
click at [824, 297] on icon at bounding box center [827, 291] width 32 height 26
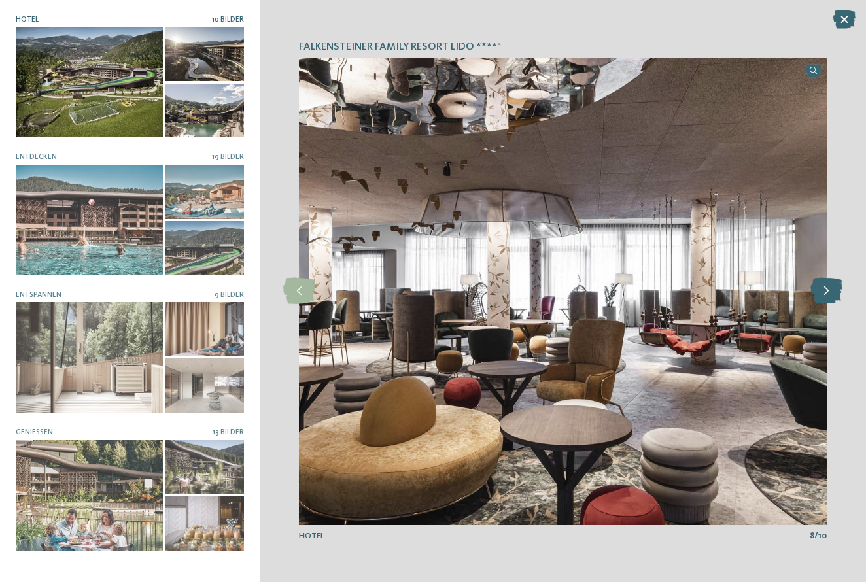
click at [824, 297] on icon at bounding box center [827, 291] width 32 height 26
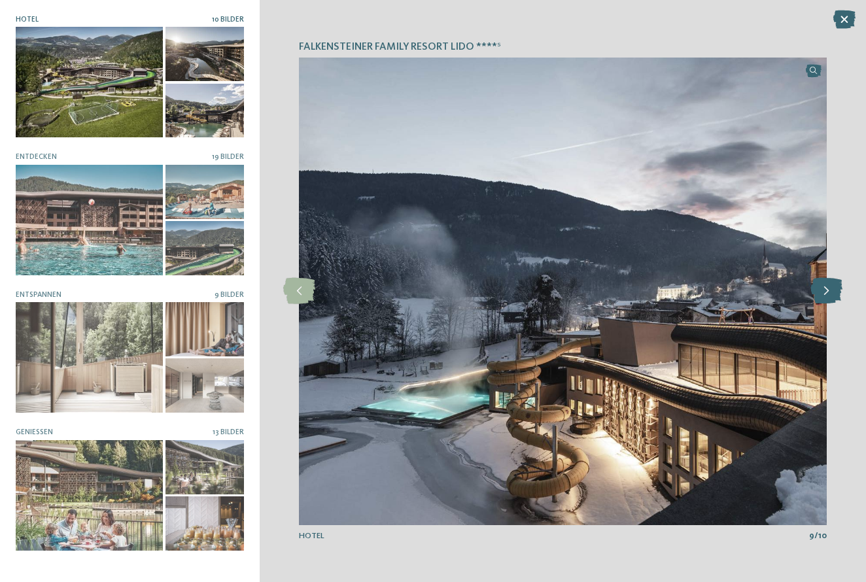
click at [824, 297] on icon at bounding box center [827, 291] width 32 height 26
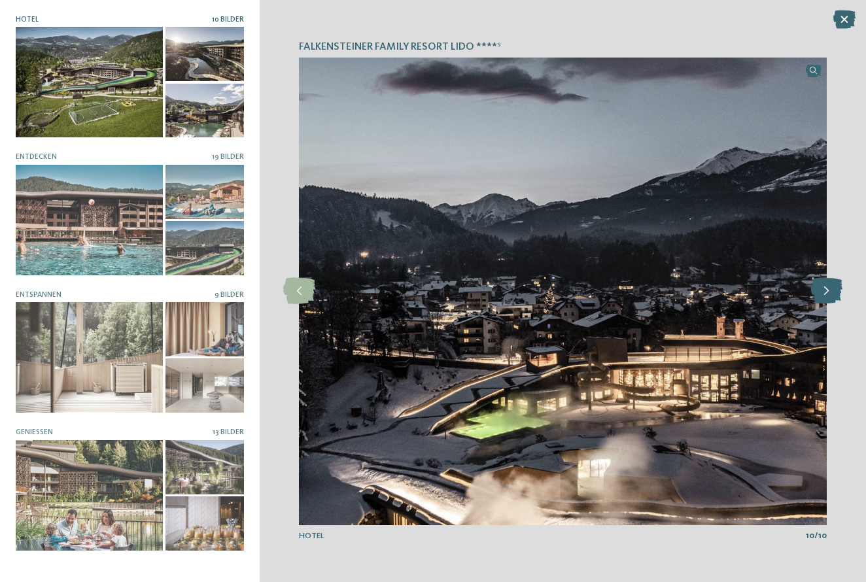
click at [824, 297] on icon at bounding box center [827, 291] width 32 height 26
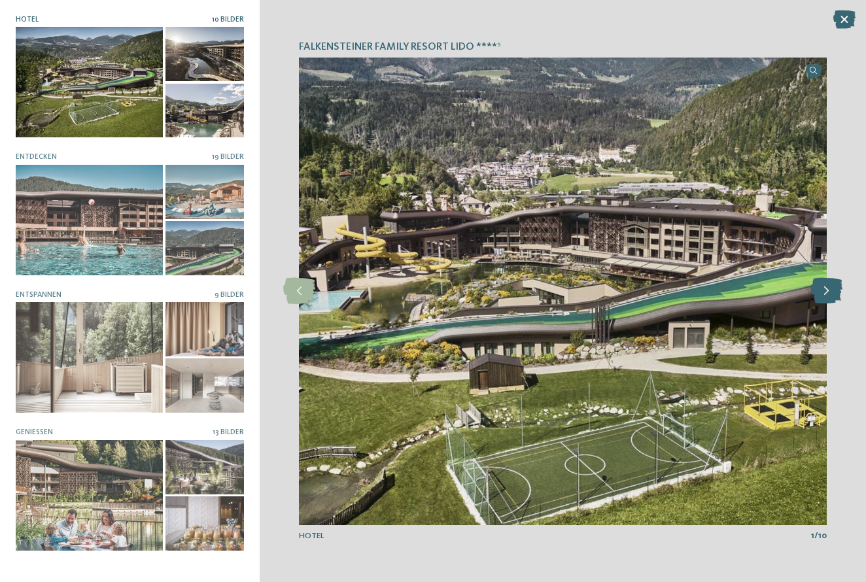
click at [824, 297] on icon at bounding box center [827, 291] width 32 height 26
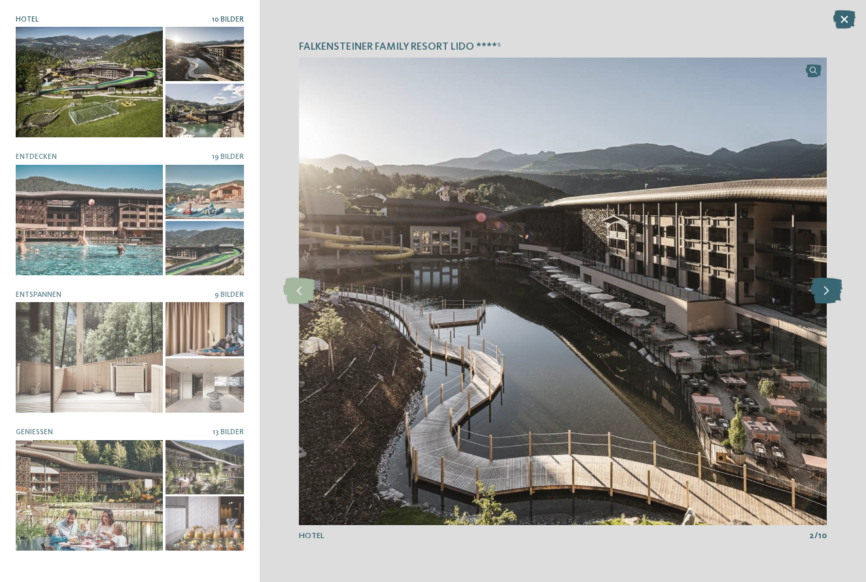
click at [824, 297] on icon at bounding box center [827, 291] width 32 height 26
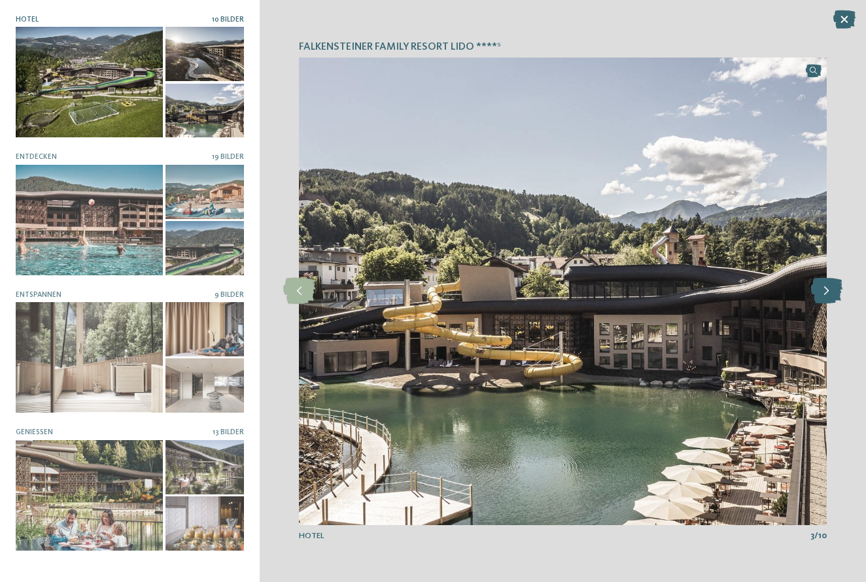
click at [824, 297] on icon at bounding box center [827, 291] width 32 height 26
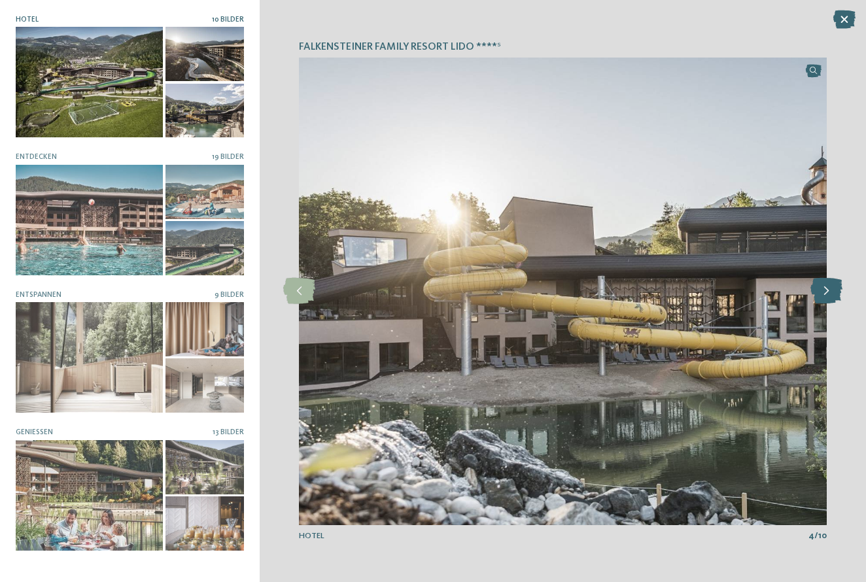
click at [824, 297] on icon at bounding box center [827, 291] width 32 height 26
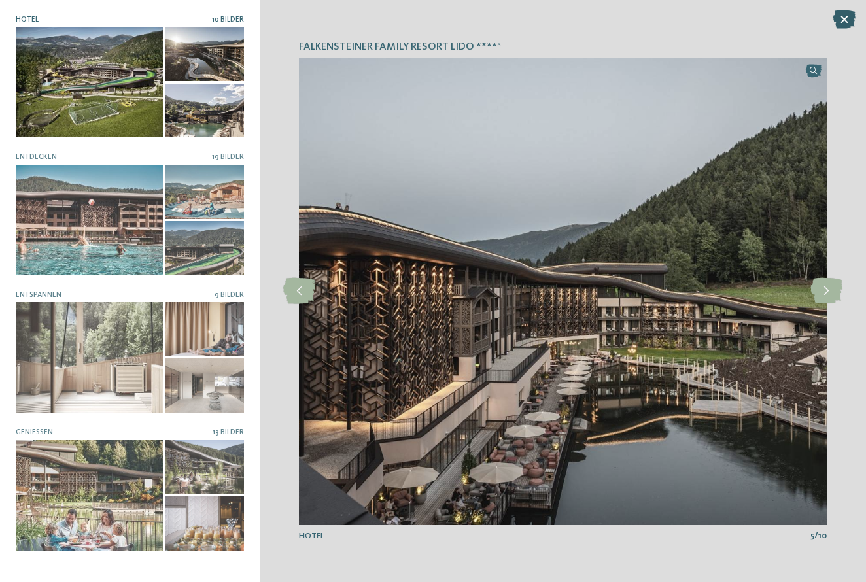
click at [845, 20] on icon at bounding box center [844, 19] width 22 height 18
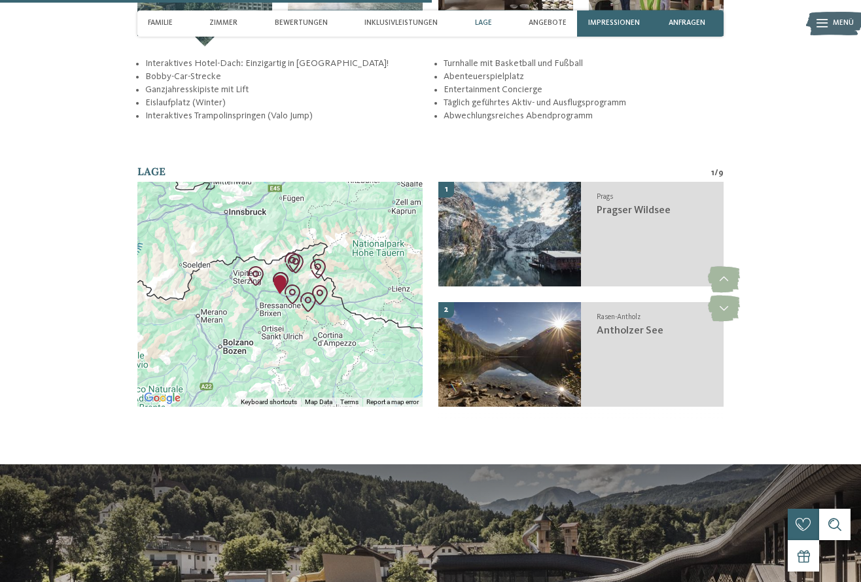
scroll to position [1831, 0]
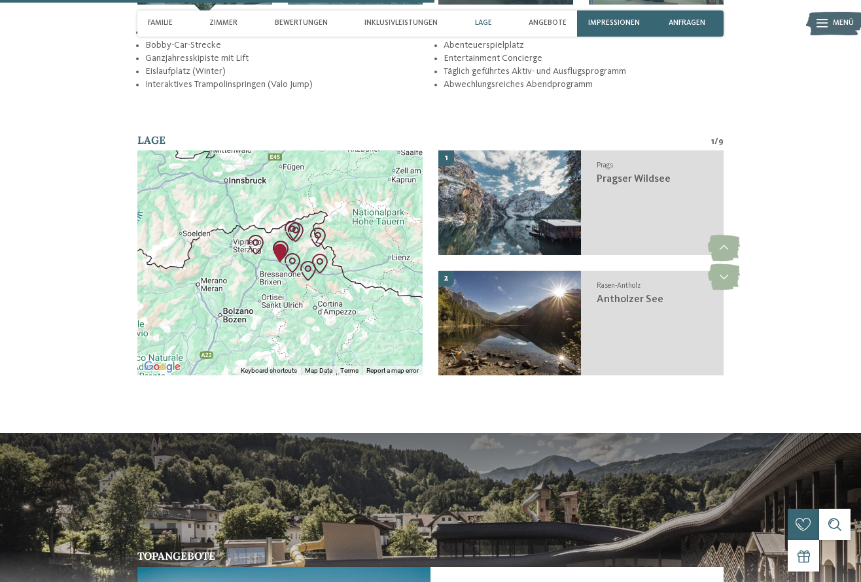
click at [285, 243] on img "Family Resort Lido" at bounding box center [280, 253] width 20 height 20
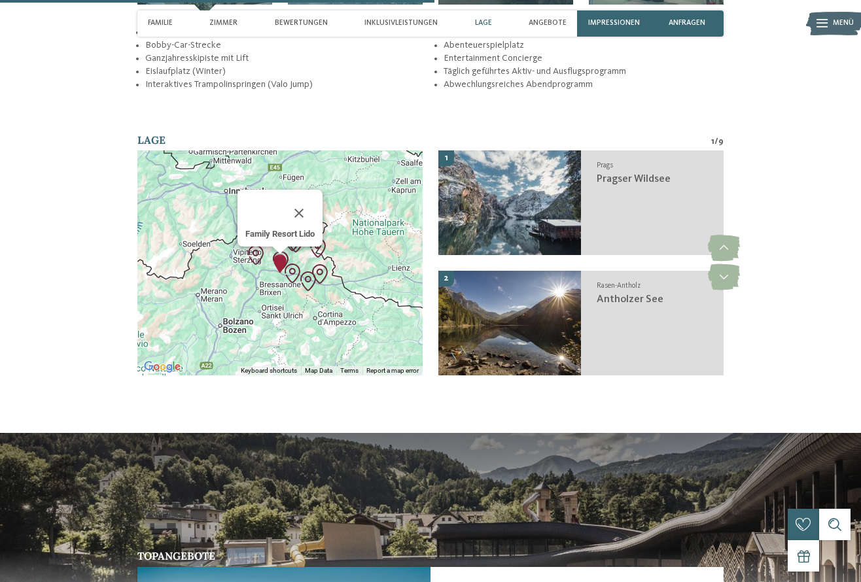
click at [366, 215] on div "Family Resort Lido" at bounding box center [279, 262] width 285 height 225
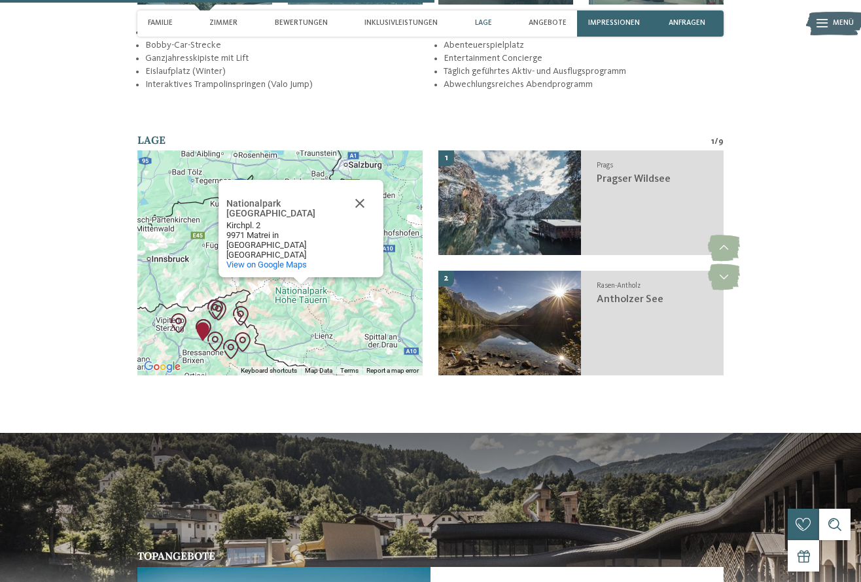
click at [202, 322] on img "Family Resort Lido" at bounding box center [203, 332] width 20 height 20
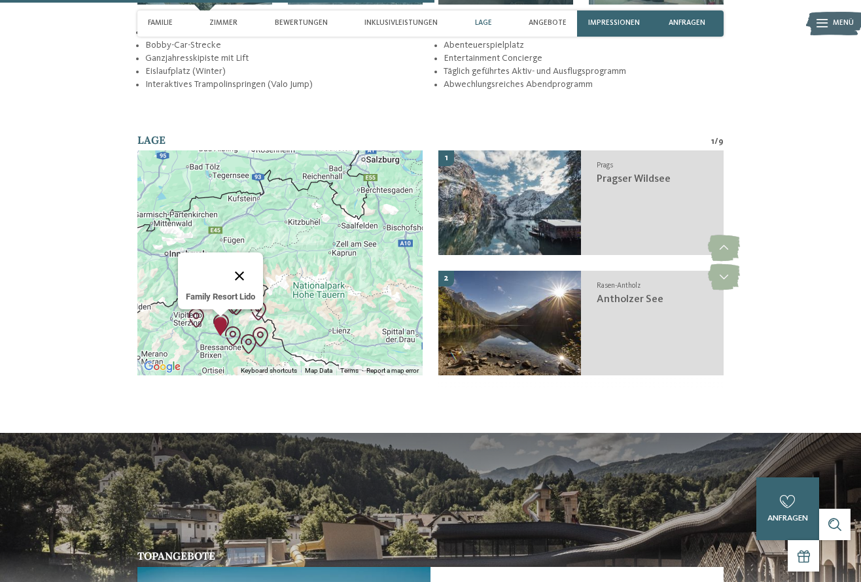
click at [243, 261] on button "Close" at bounding box center [239, 275] width 31 height 31
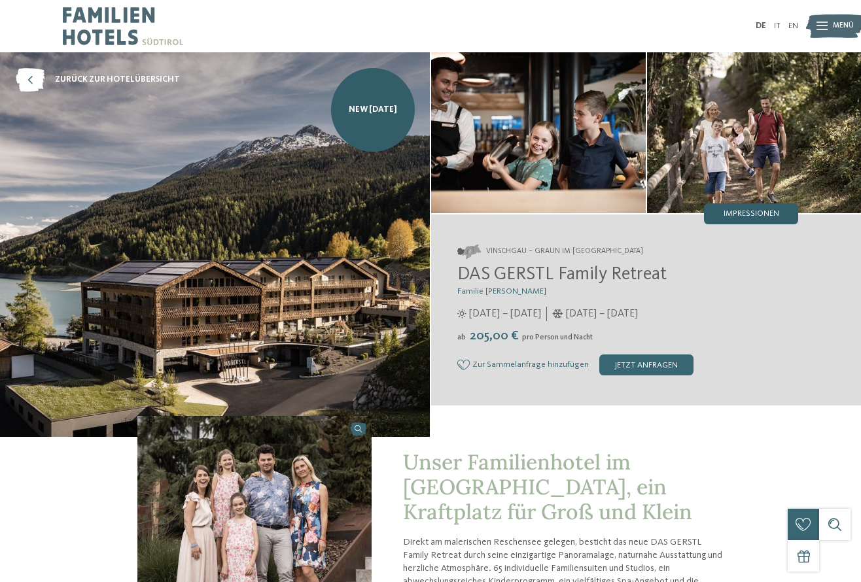
click at [740, 210] on span "Impressionen" at bounding box center [752, 214] width 56 height 9
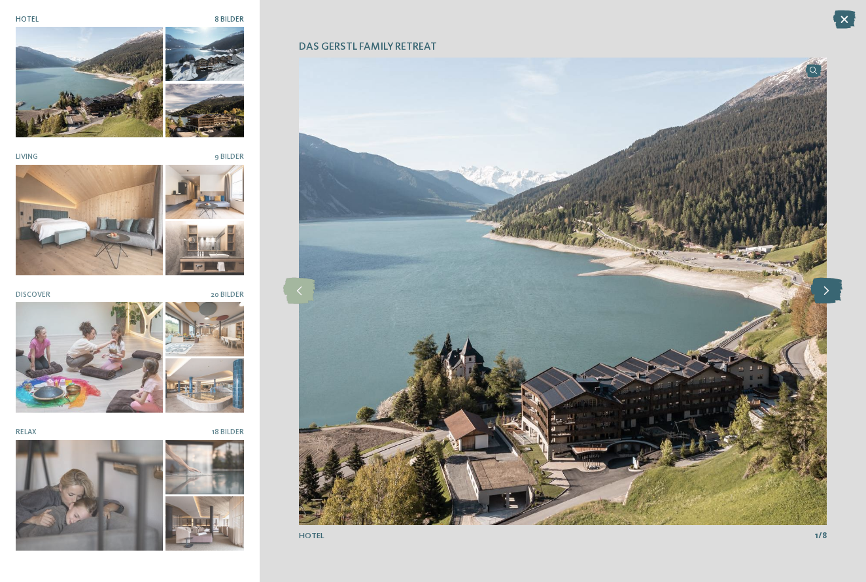
click at [832, 296] on icon at bounding box center [827, 291] width 32 height 26
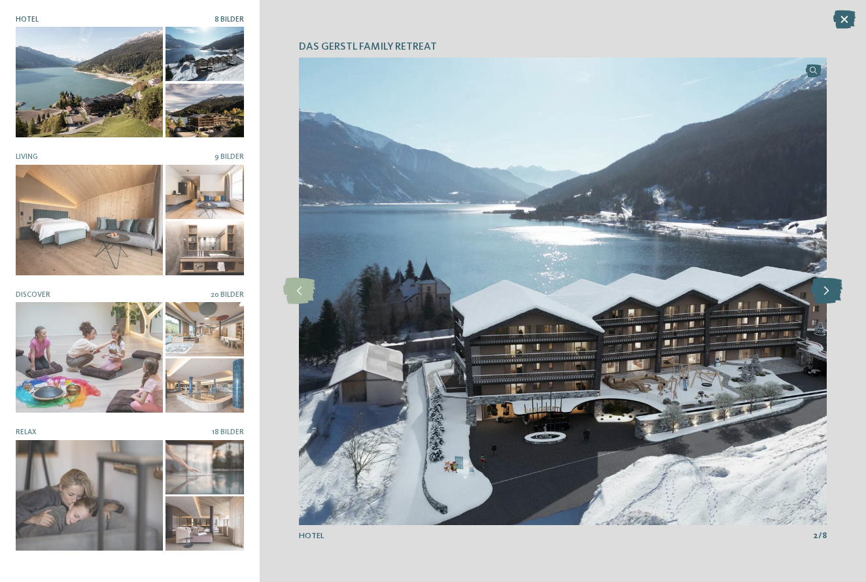
click at [832, 296] on icon at bounding box center [827, 291] width 32 height 26
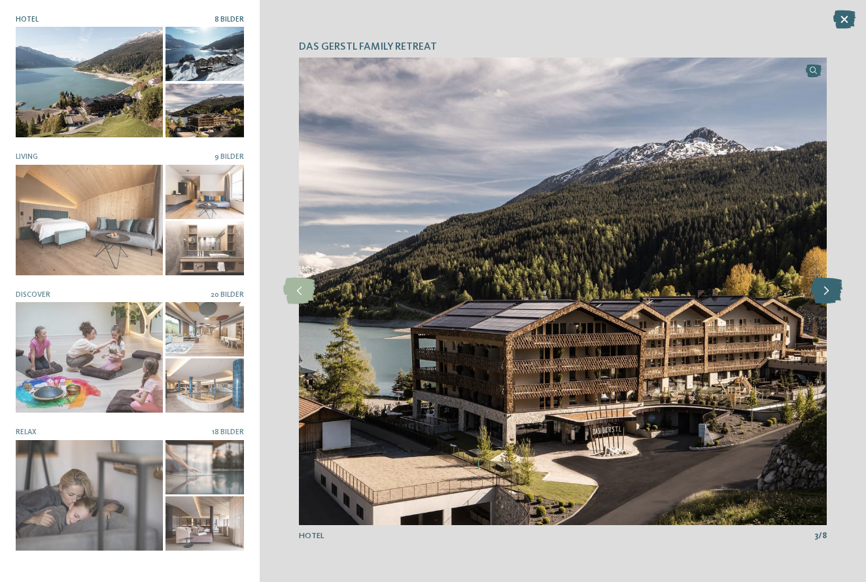
click at [832, 296] on icon at bounding box center [827, 291] width 32 height 26
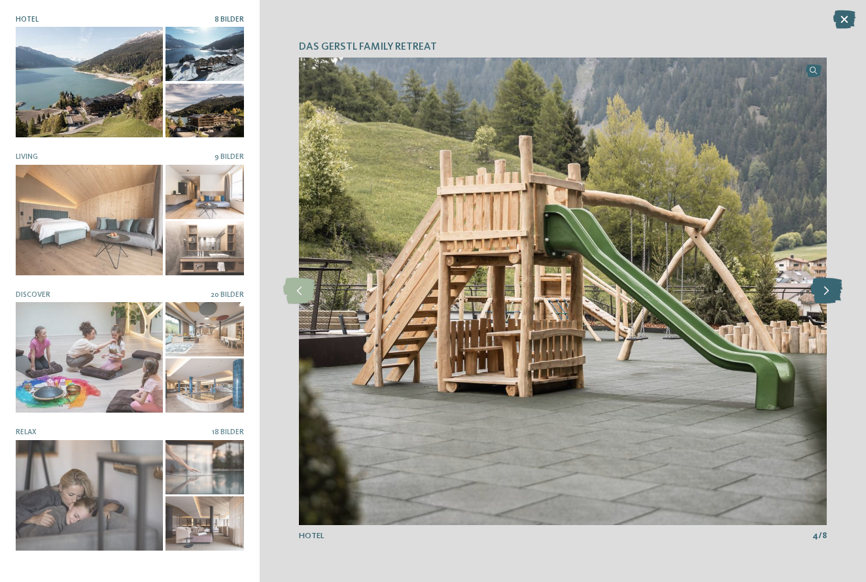
click at [832, 296] on icon at bounding box center [827, 291] width 32 height 26
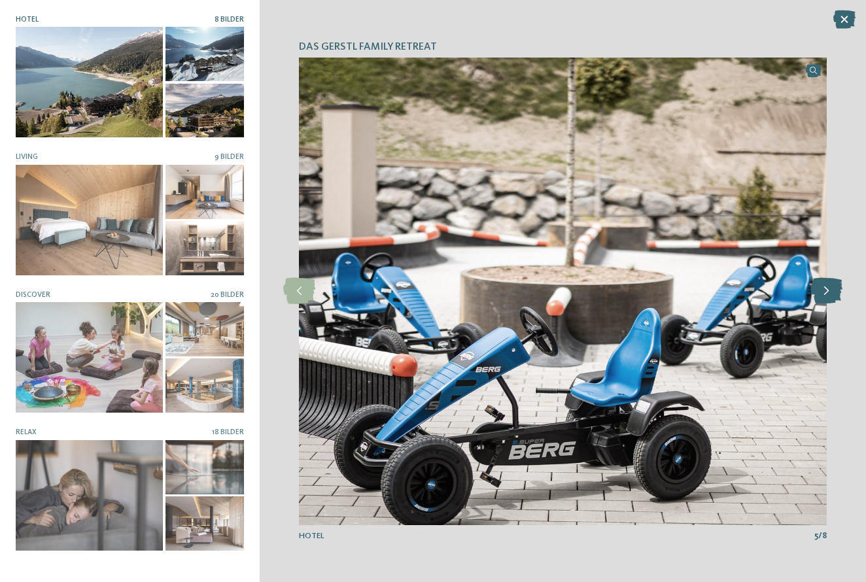
click at [832, 296] on icon at bounding box center [827, 291] width 32 height 26
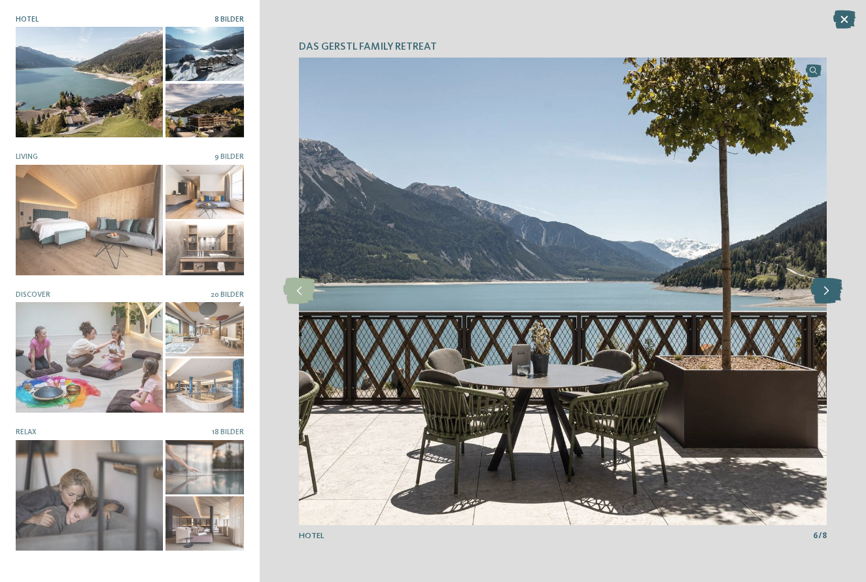
click at [832, 296] on icon at bounding box center [827, 291] width 32 height 26
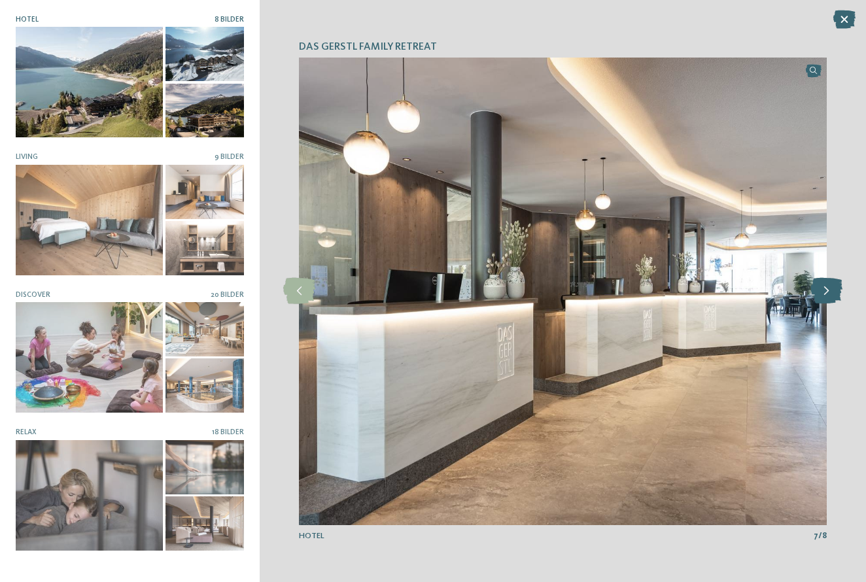
click at [832, 296] on icon at bounding box center [827, 291] width 32 height 26
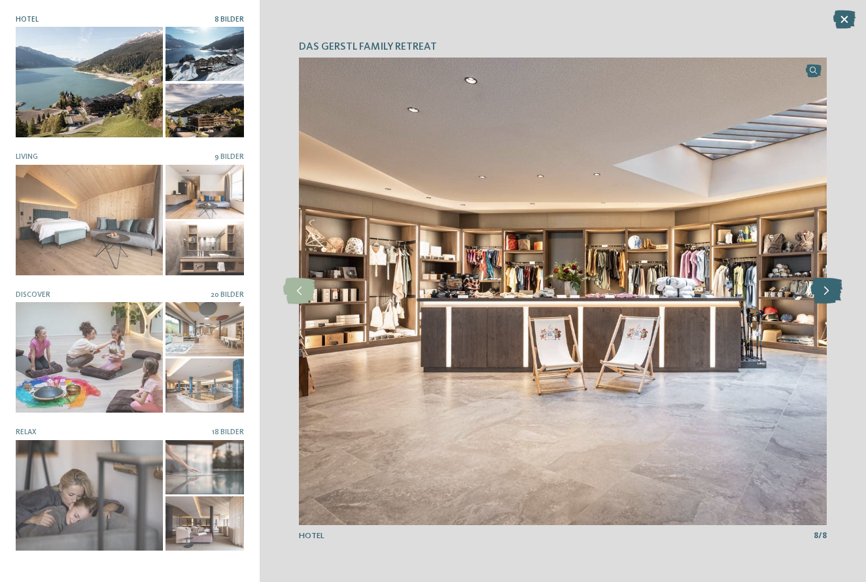
click at [832, 296] on icon at bounding box center [827, 291] width 32 height 26
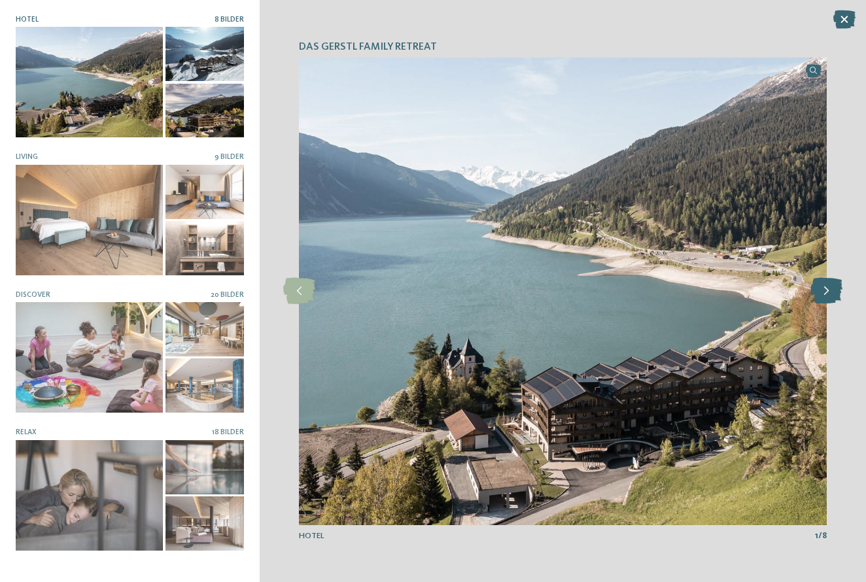
click at [832, 296] on icon at bounding box center [827, 291] width 32 height 26
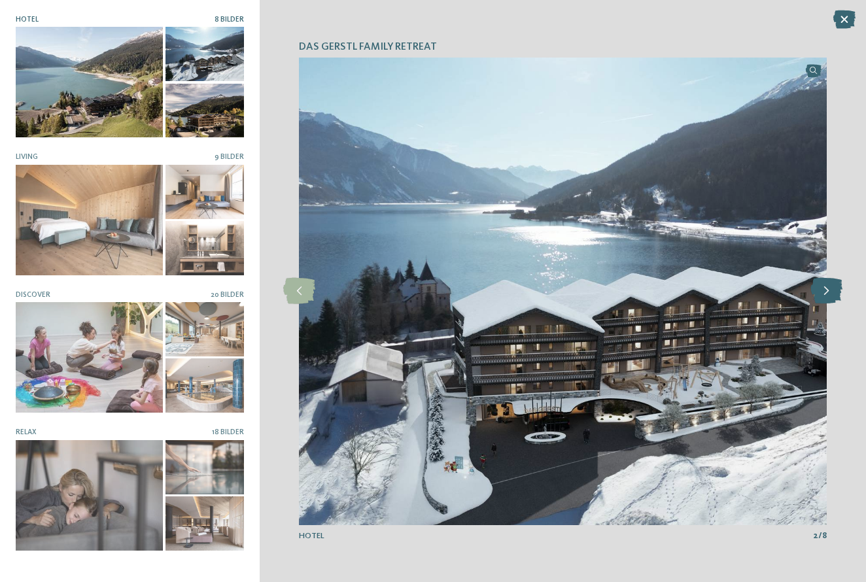
click at [832, 296] on icon at bounding box center [827, 291] width 32 height 26
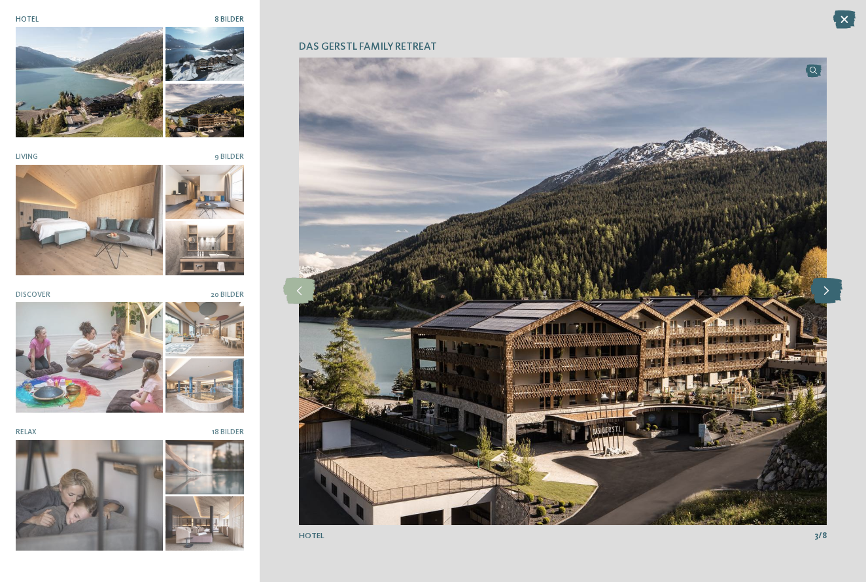
click at [832, 296] on icon at bounding box center [827, 291] width 32 height 26
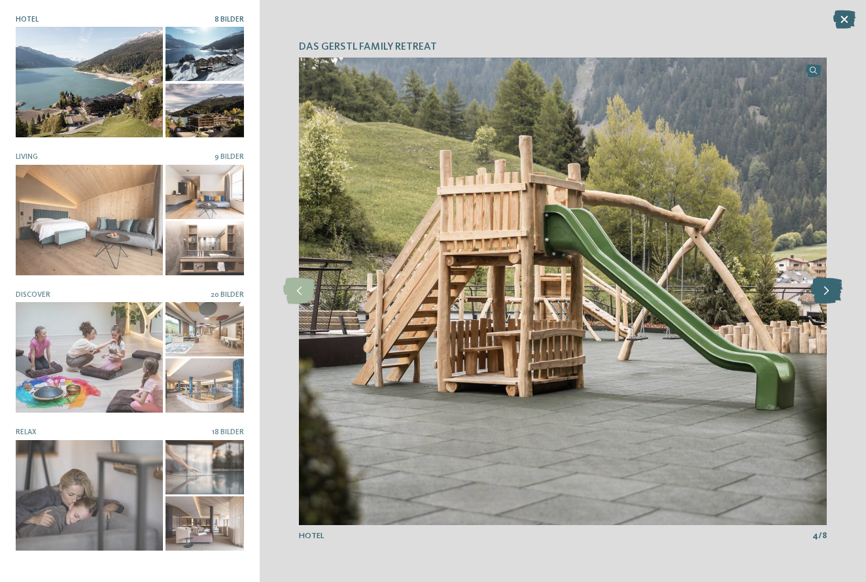
click at [832, 296] on icon at bounding box center [827, 291] width 32 height 26
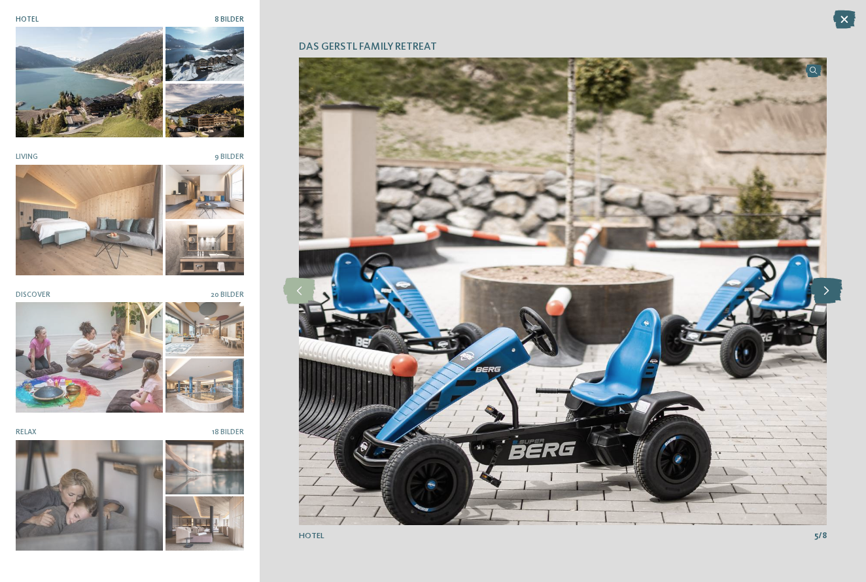
click at [832, 296] on icon at bounding box center [827, 291] width 32 height 26
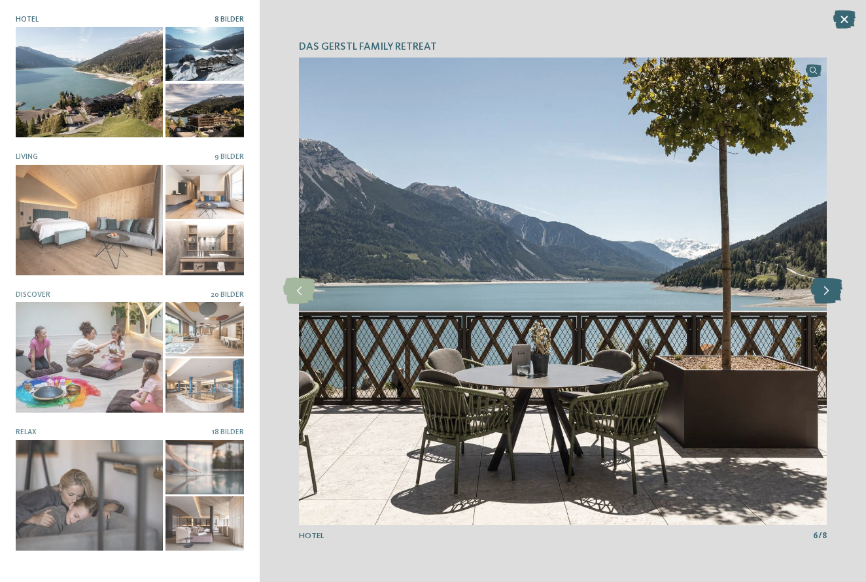
click at [832, 296] on icon at bounding box center [827, 291] width 32 height 26
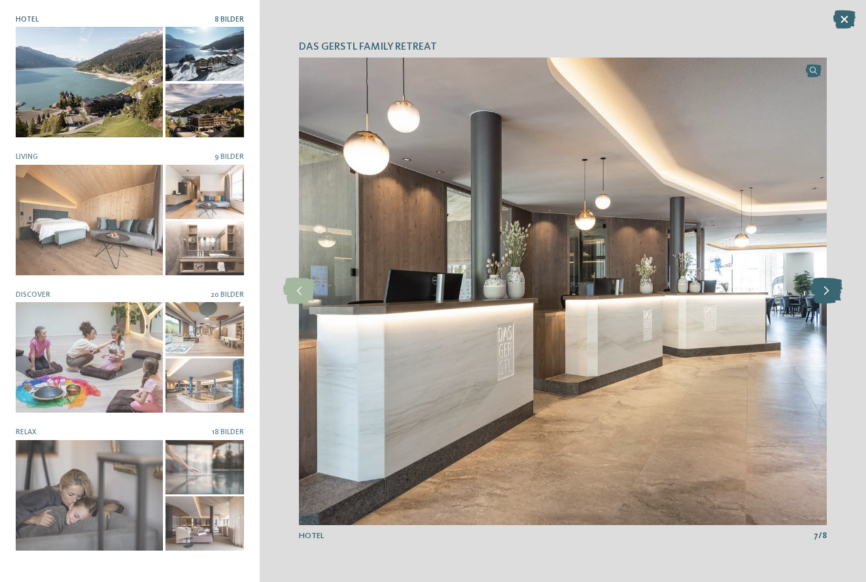
click at [832, 296] on icon at bounding box center [827, 291] width 32 height 26
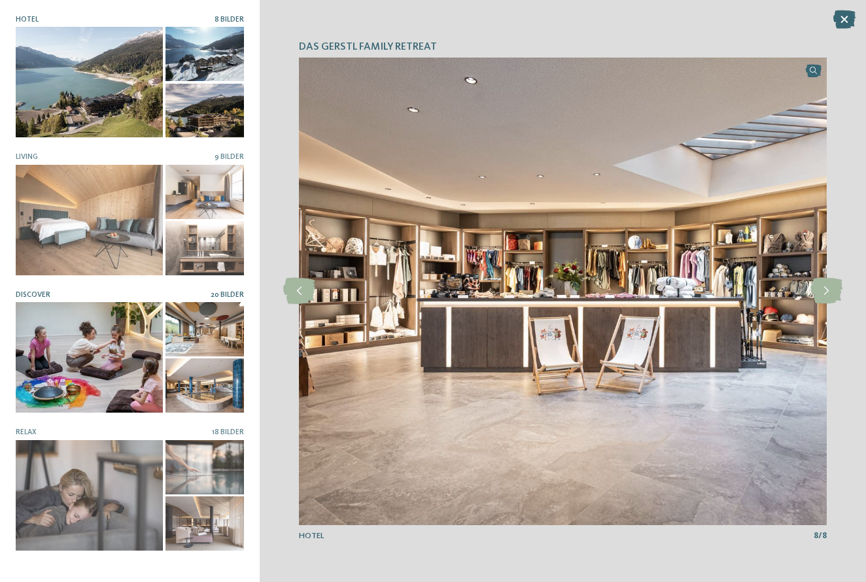
click at [114, 393] on div at bounding box center [89, 357] width 147 height 111
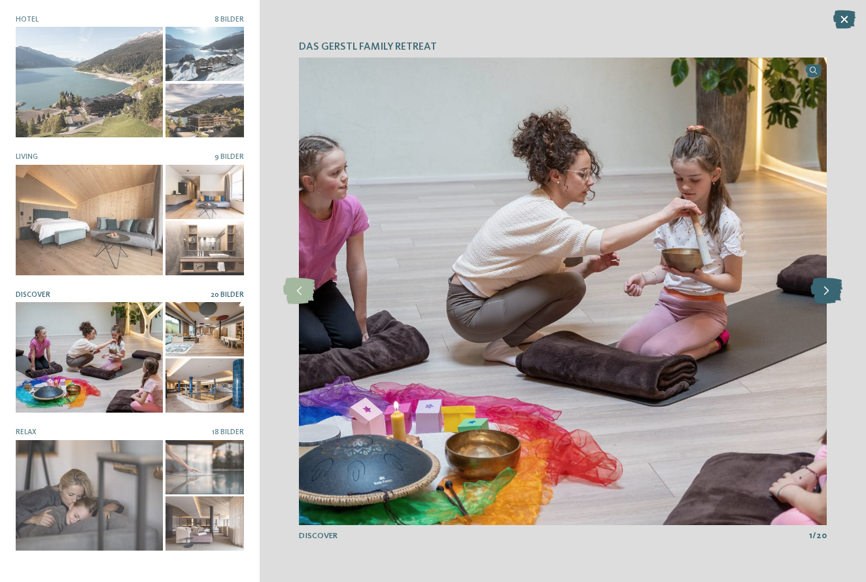
click at [834, 289] on icon at bounding box center [827, 291] width 32 height 26
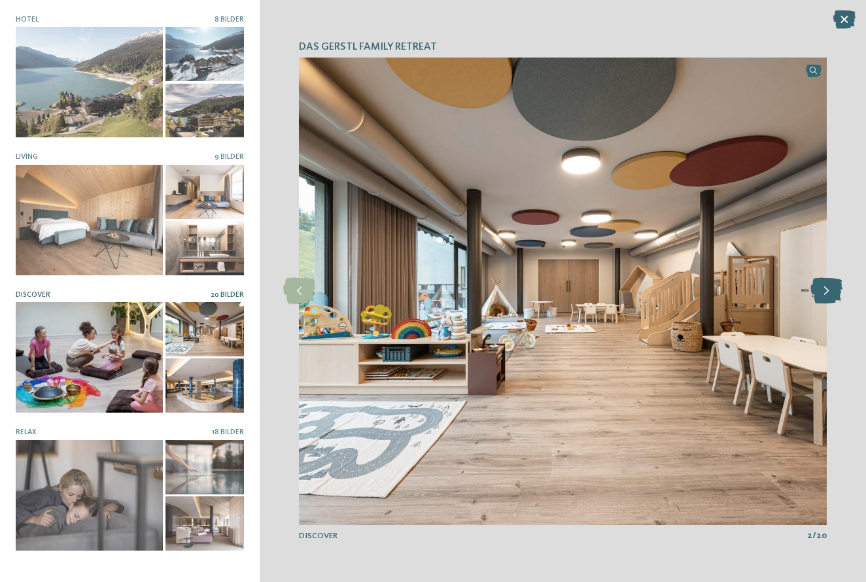
click at [834, 289] on icon at bounding box center [827, 291] width 32 height 26
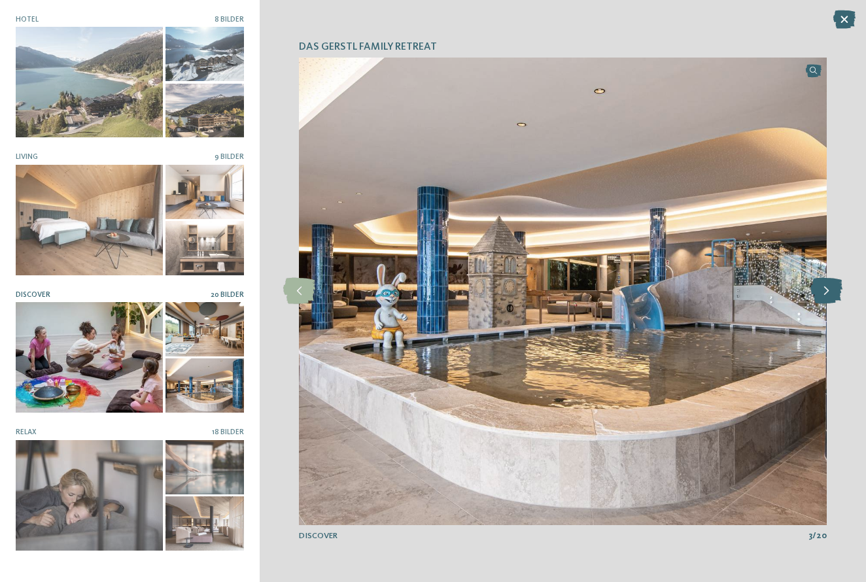
click at [834, 289] on icon at bounding box center [827, 291] width 32 height 26
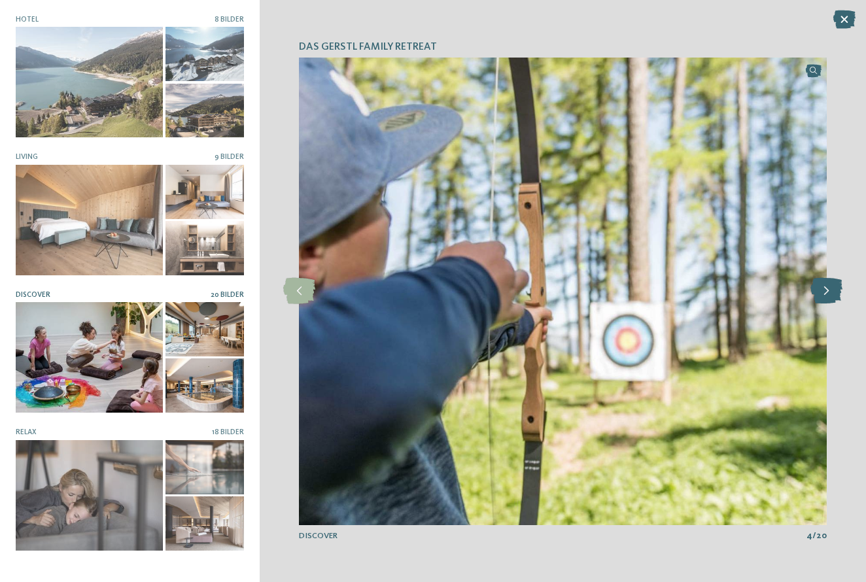
click at [834, 289] on icon at bounding box center [827, 291] width 32 height 26
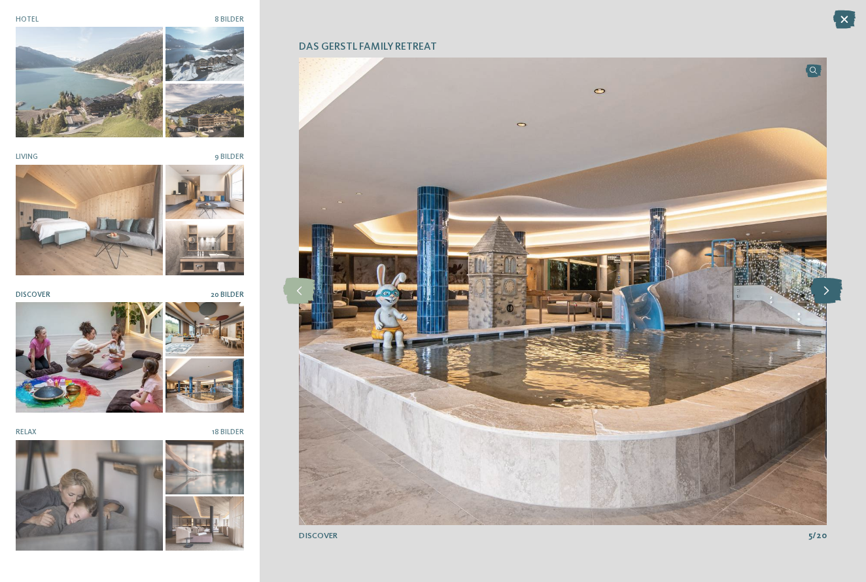
click at [834, 289] on icon at bounding box center [827, 291] width 32 height 26
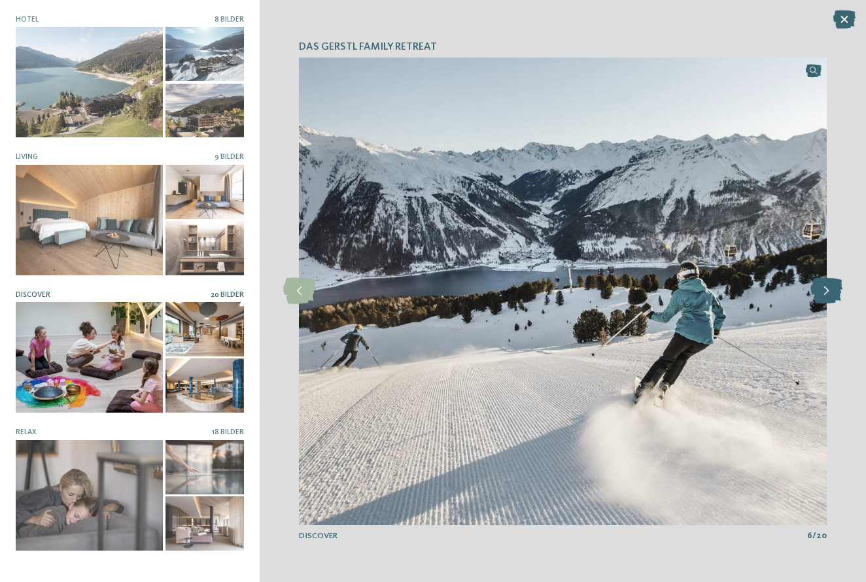
click at [834, 289] on icon at bounding box center [827, 291] width 32 height 26
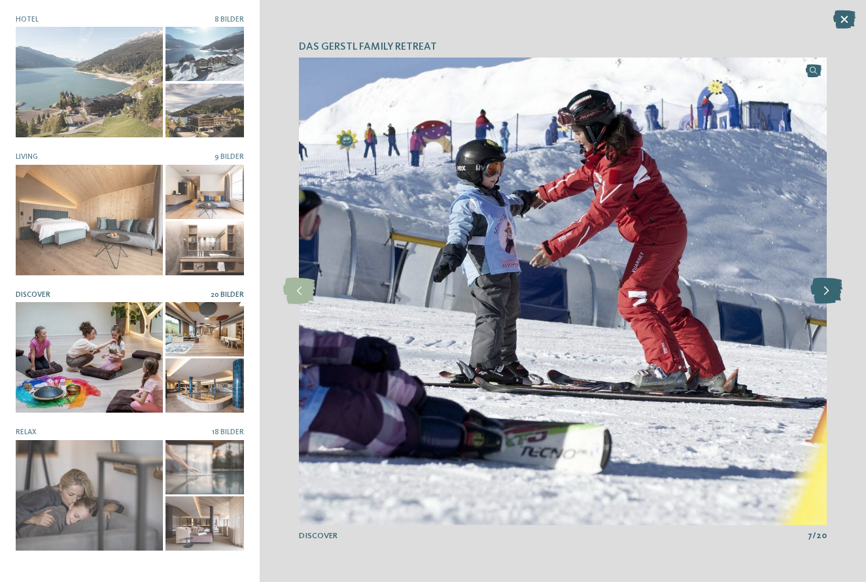
click at [834, 289] on icon at bounding box center [827, 291] width 32 height 26
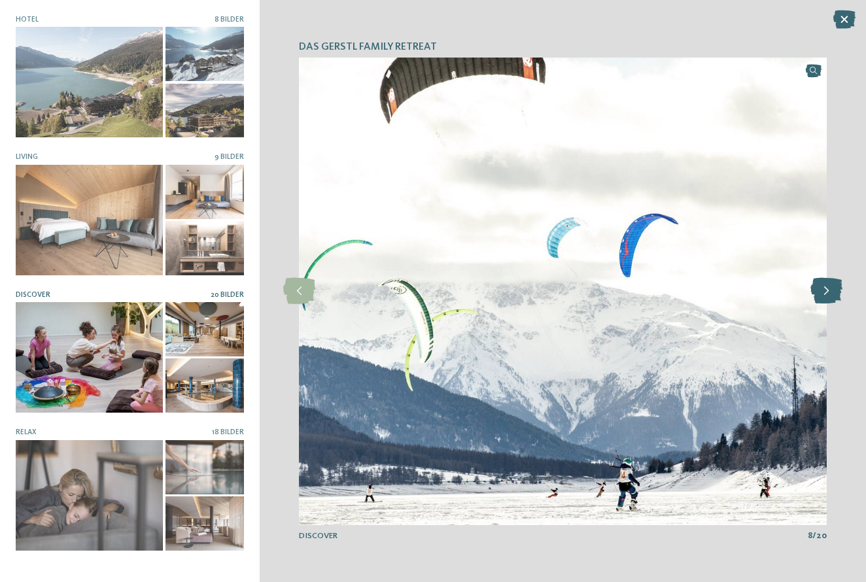
click at [834, 289] on icon at bounding box center [827, 291] width 32 height 26
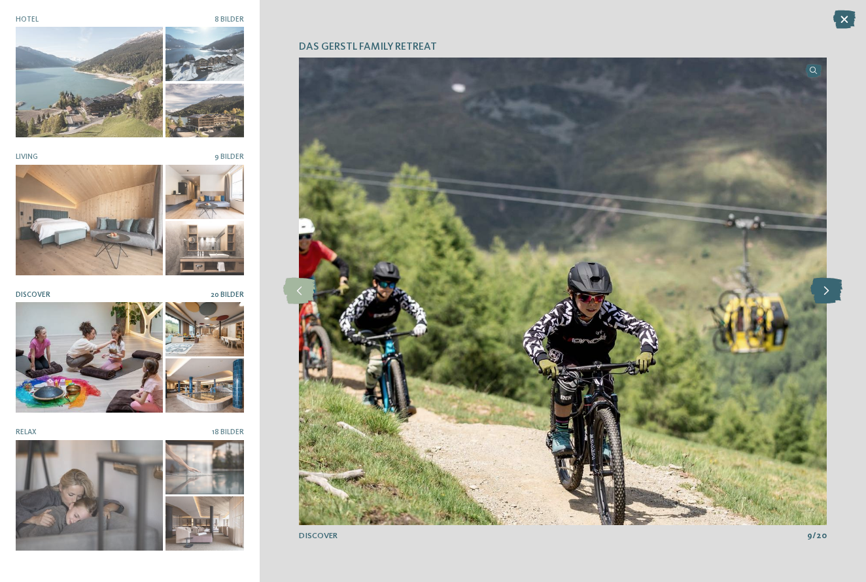
click at [834, 289] on icon at bounding box center [827, 291] width 32 height 26
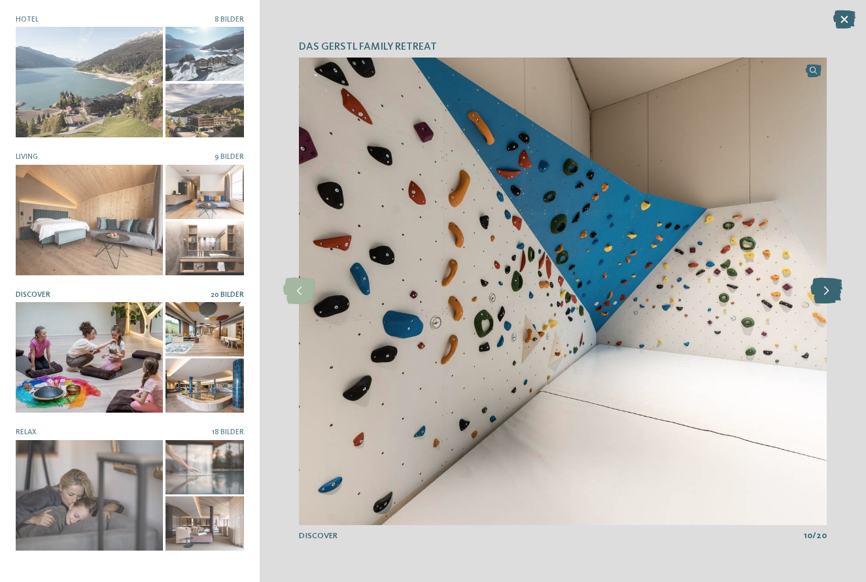
click at [834, 289] on icon at bounding box center [827, 291] width 32 height 26
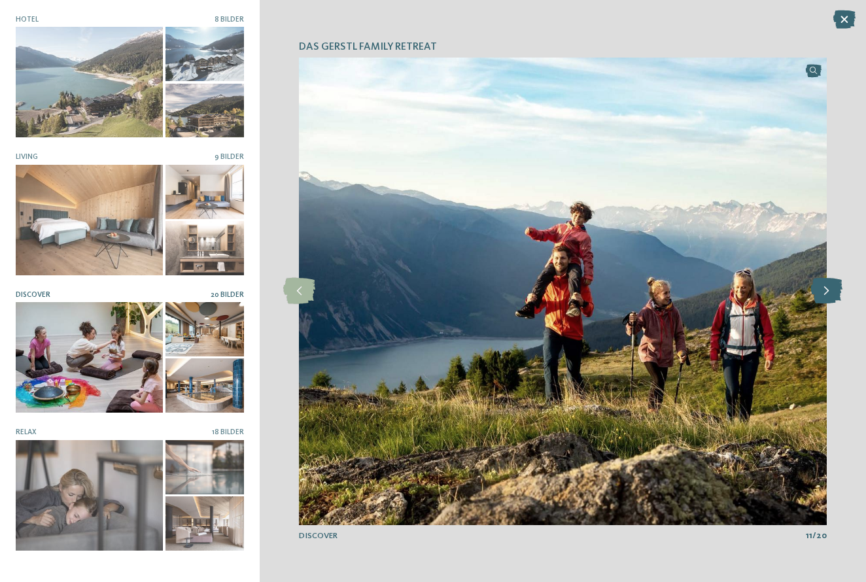
click at [834, 289] on icon at bounding box center [827, 291] width 32 height 26
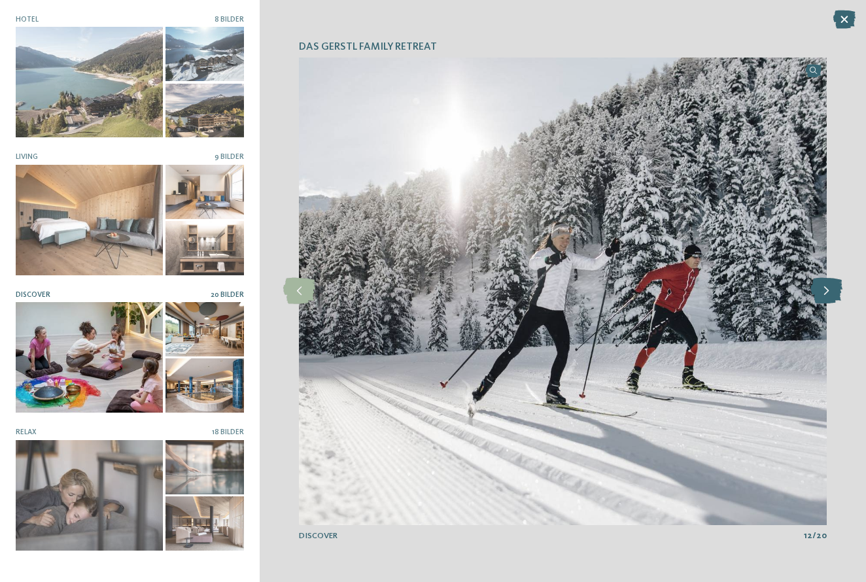
click at [834, 289] on icon at bounding box center [827, 291] width 32 height 26
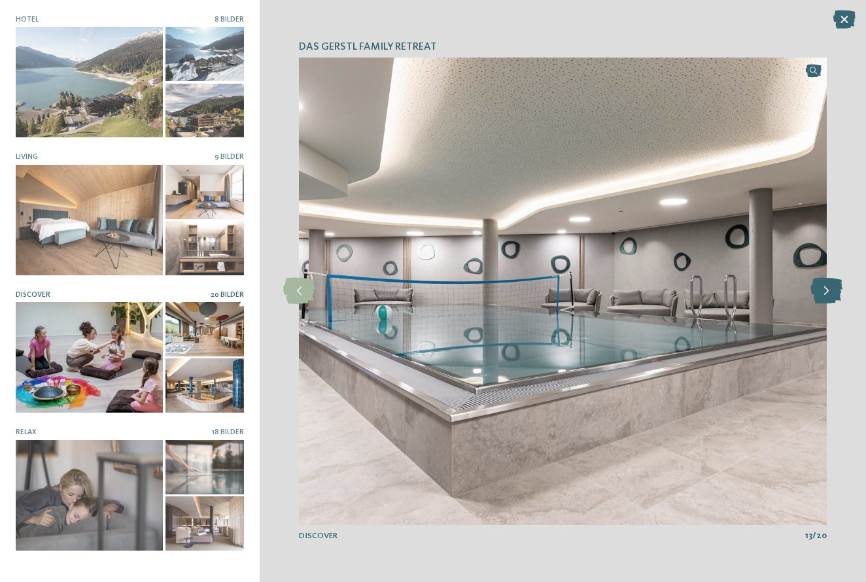
click at [834, 289] on icon at bounding box center [827, 291] width 32 height 26
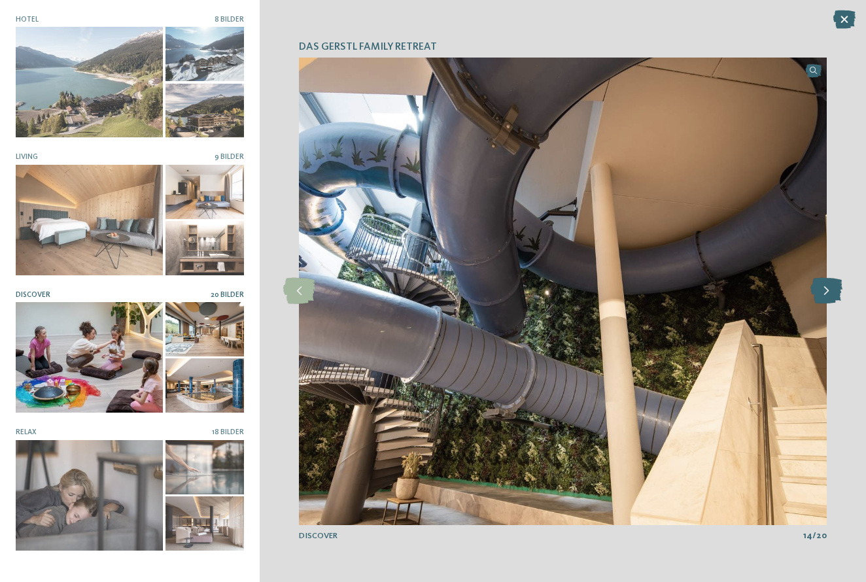
click at [834, 289] on icon at bounding box center [827, 291] width 32 height 26
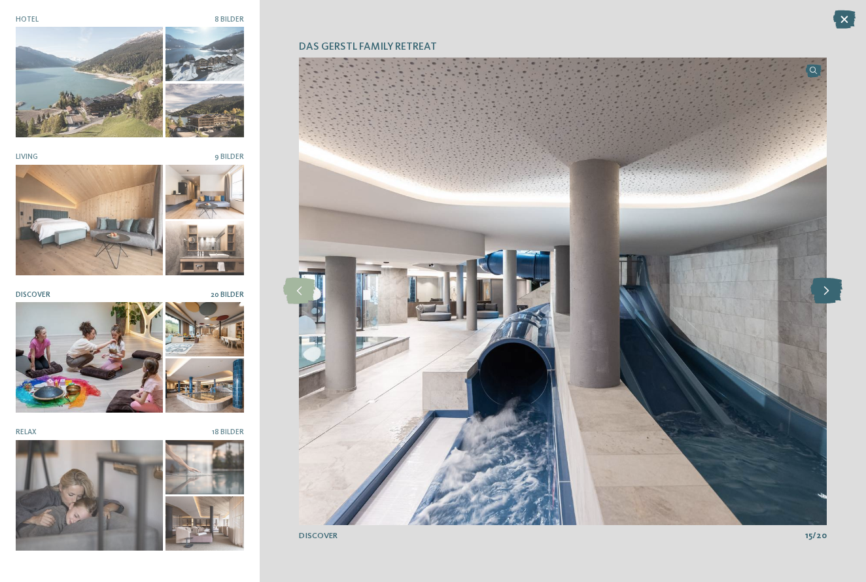
click at [834, 289] on icon at bounding box center [827, 291] width 32 height 26
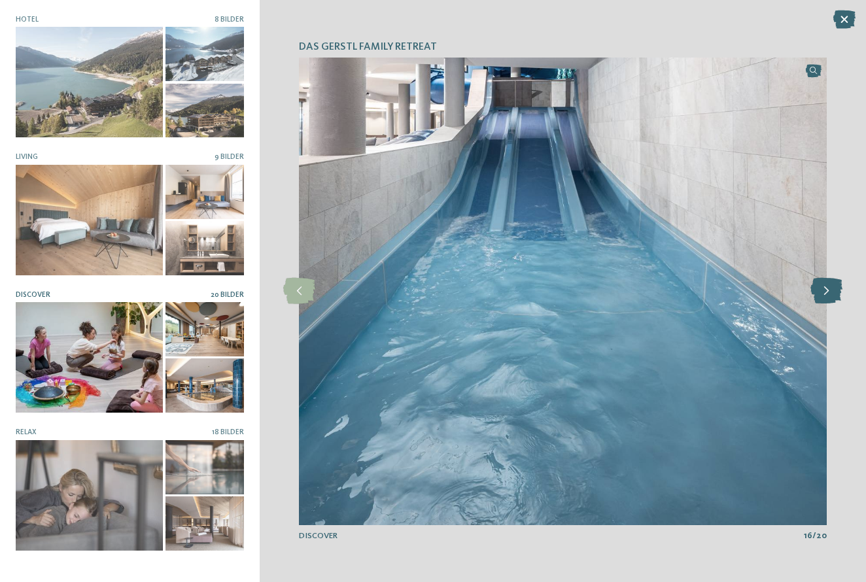
click at [834, 289] on icon at bounding box center [827, 291] width 32 height 26
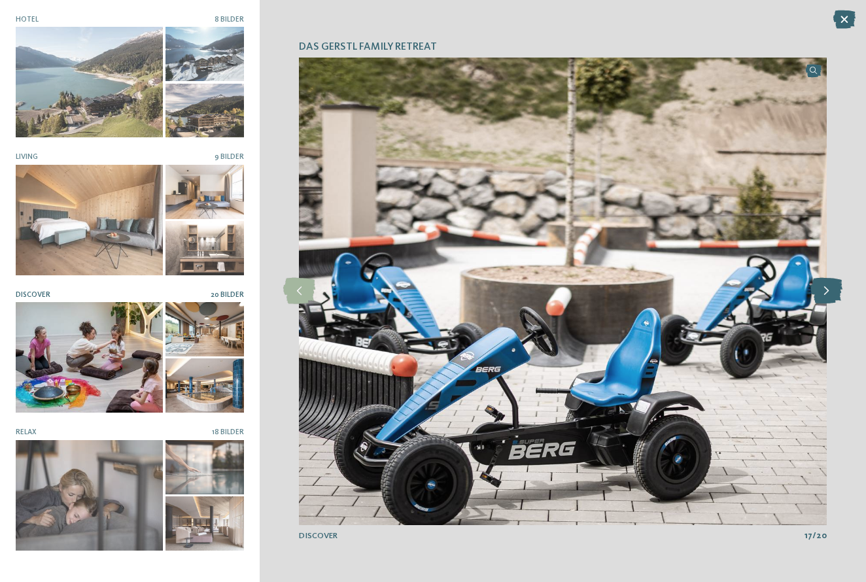
click at [834, 289] on icon at bounding box center [827, 291] width 32 height 26
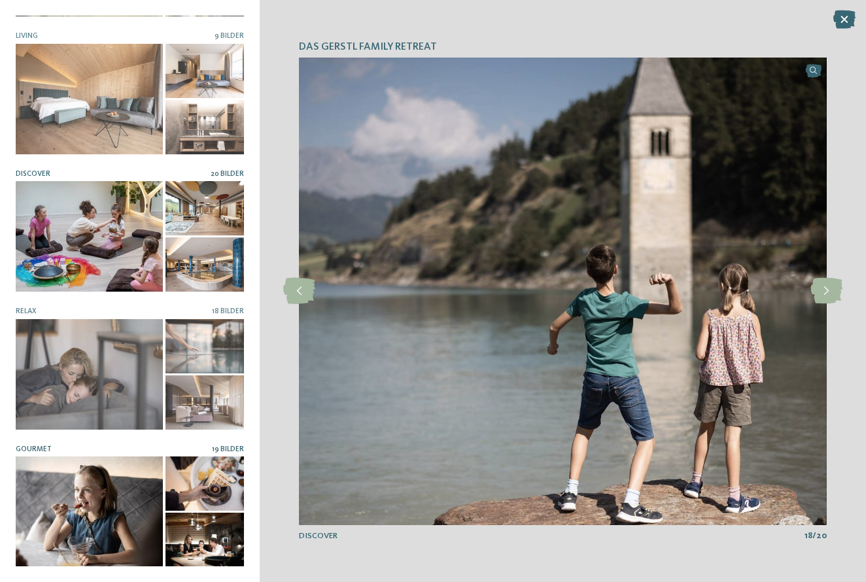
scroll to position [120, 0]
click at [107, 517] on div at bounding box center [89, 512] width 147 height 111
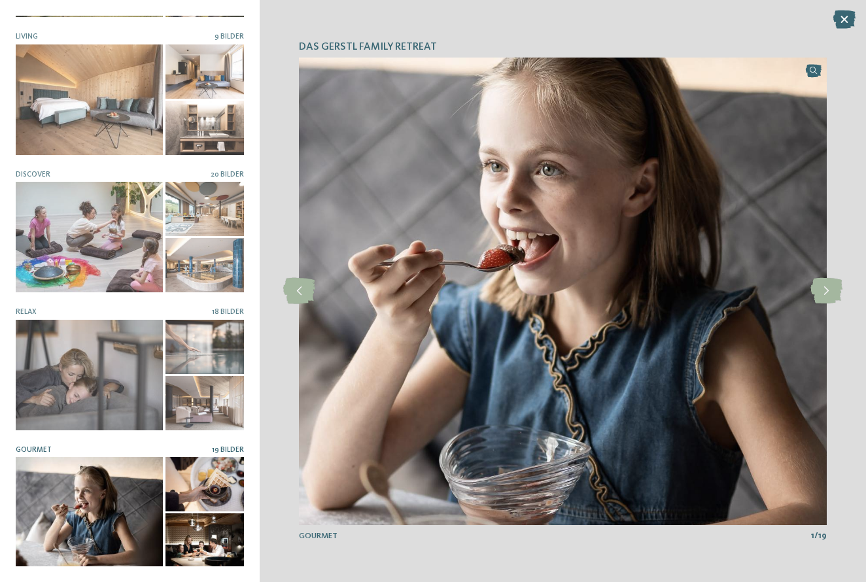
click at [181, 444] on div "Hotel 8 Bilder Living 9 Bilder Relax" at bounding box center [130, 291] width 228 height 551
